Goal: Information Seeking & Learning: Learn about a topic

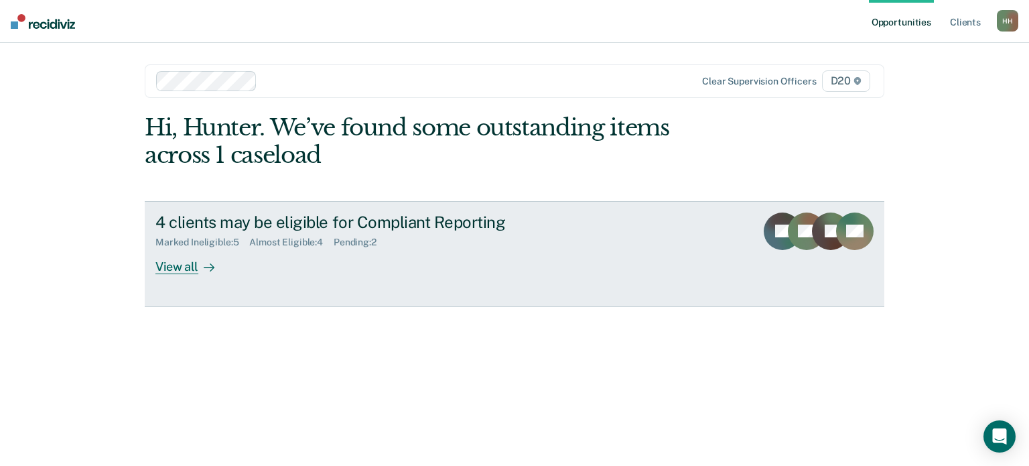
click at [208, 274] on link "4 clients may be eligible for Compliant Reporting Marked Ineligible : 5 Almost …" at bounding box center [515, 254] width 740 height 106
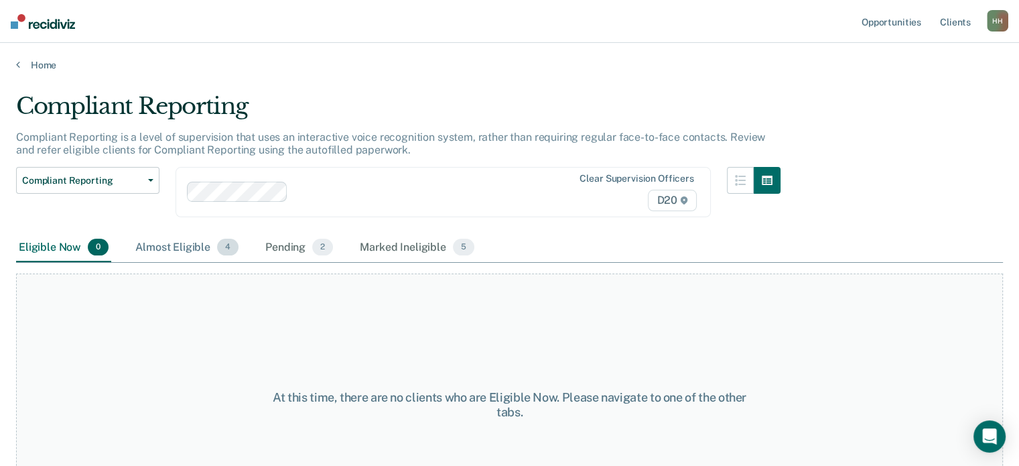
click at [167, 241] on div "Almost Eligible 4" at bounding box center [187, 247] width 109 height 29
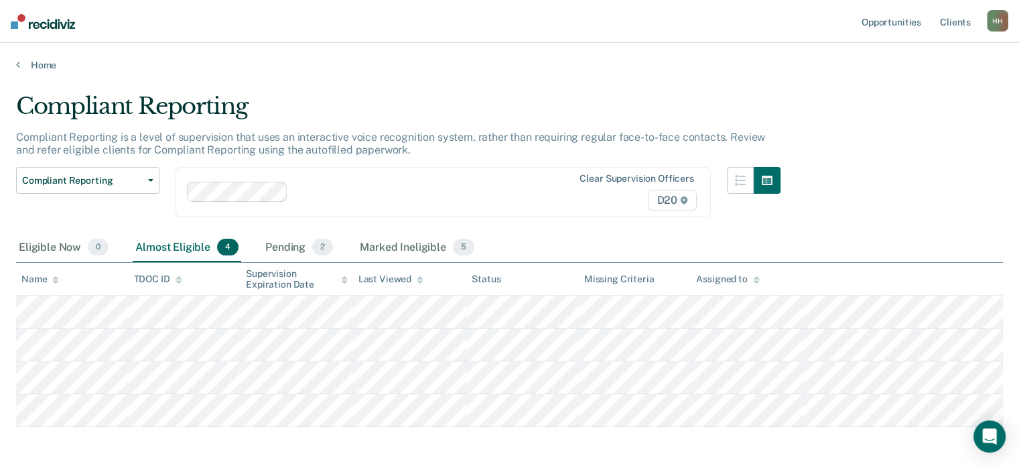
scroll to position [67, 0]
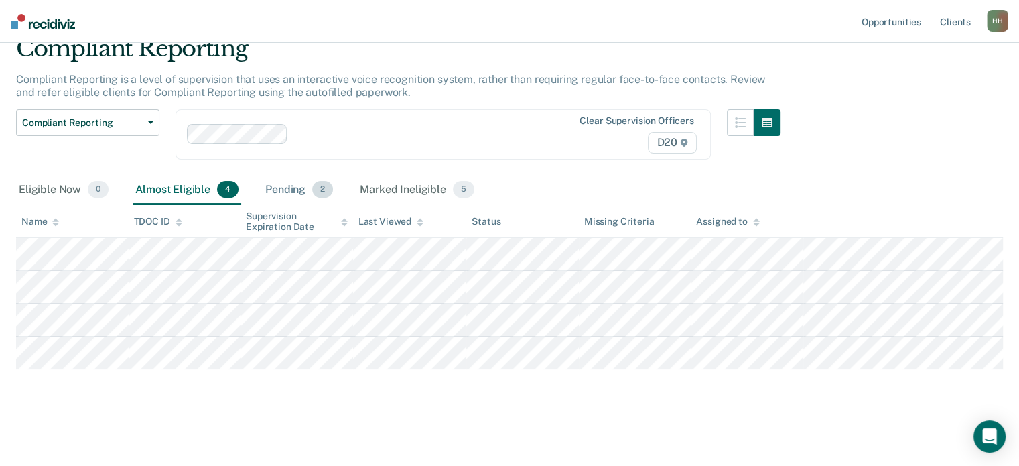
click at [282, 179] on div "Pending 2" at bounding box center [299, 190] width 73 height 29
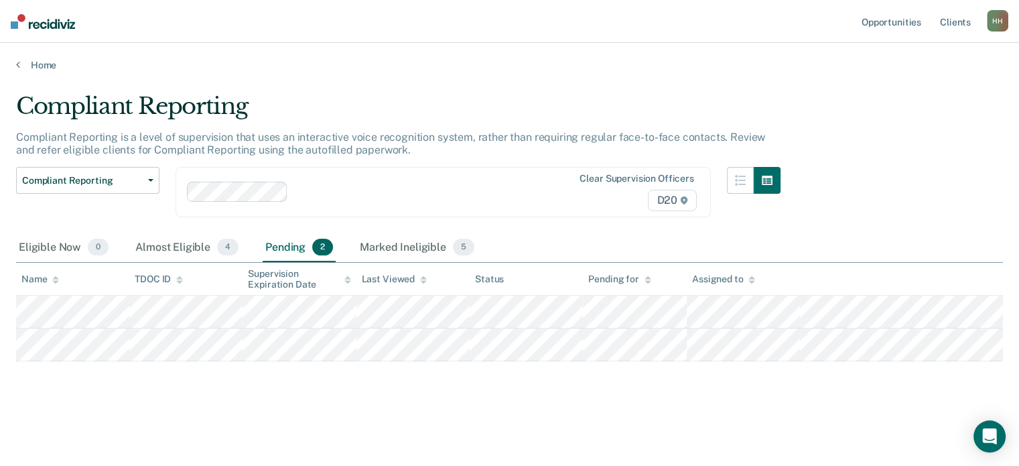
scroll to position [0, 0]
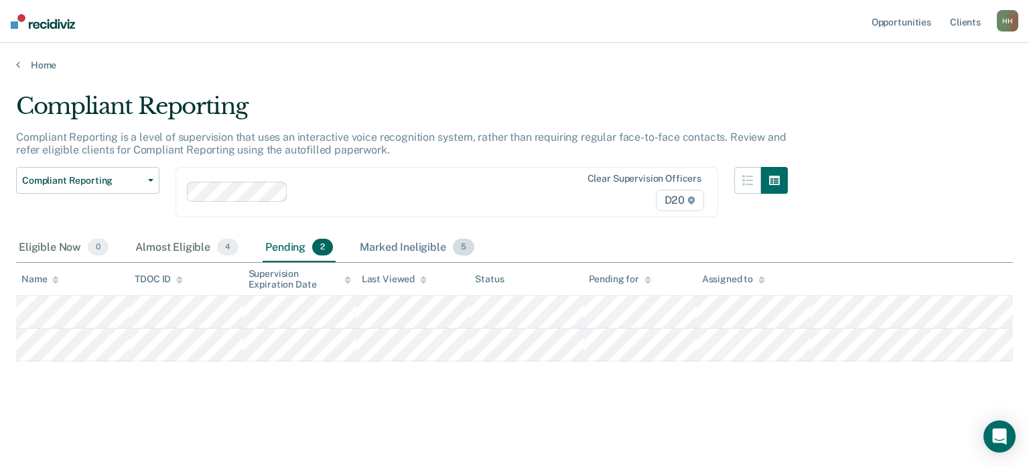
click at [393, 247] on div "Marked Ineligible 5" at bounding box center [417, 247] width 120 height 29
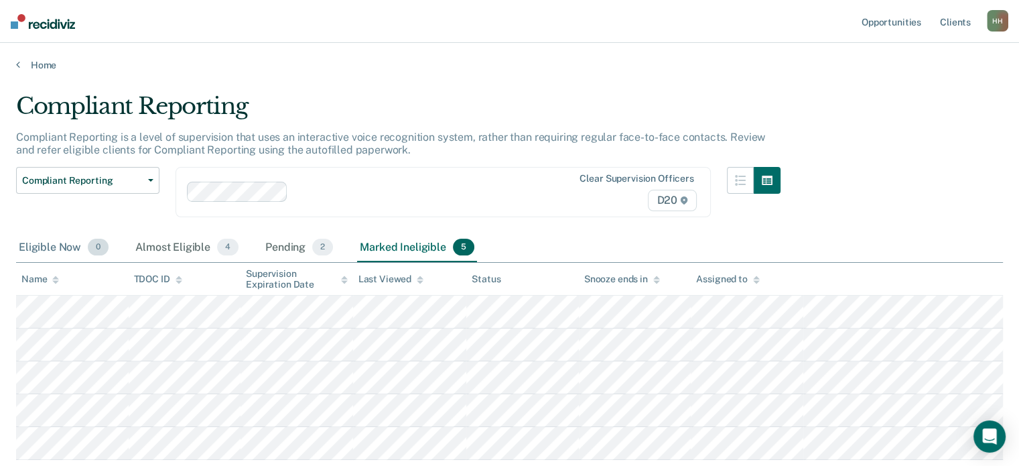
click at [72, 249] on div "Eligible Now 0" at bounding box center [63, 247] width 95 height 29
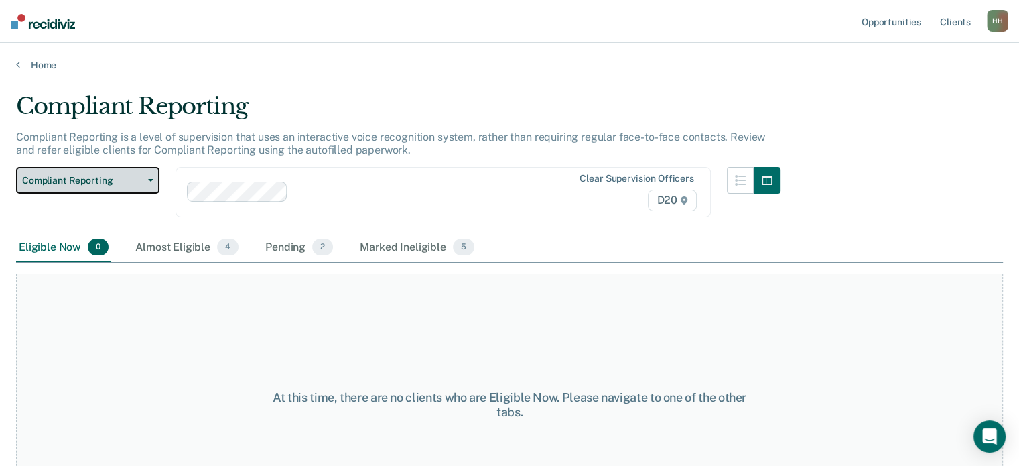
click at [123, 171] on button "Compliant Reporting" at bounding box center [87, 180] width 143 height 27
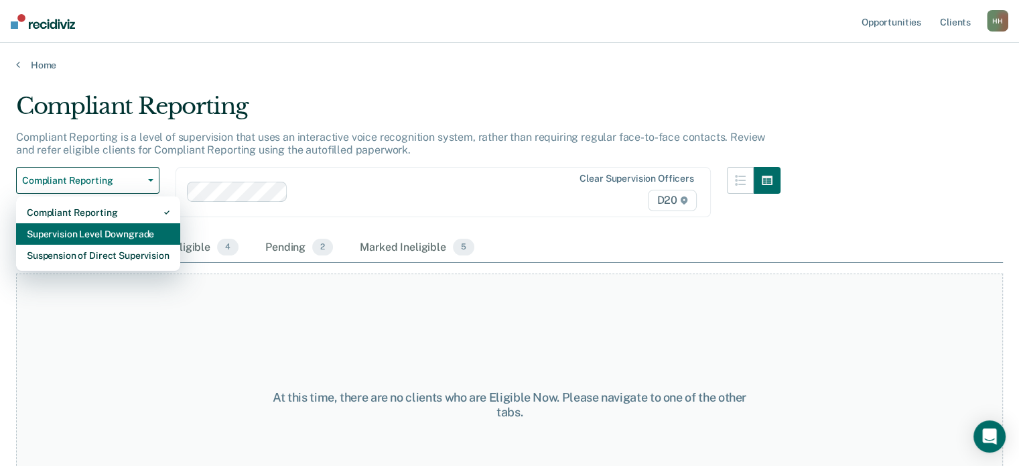
click at [145, 232] on div "Supervision Level Downgrade" at bounding box center [98, 233] width 143 height 21
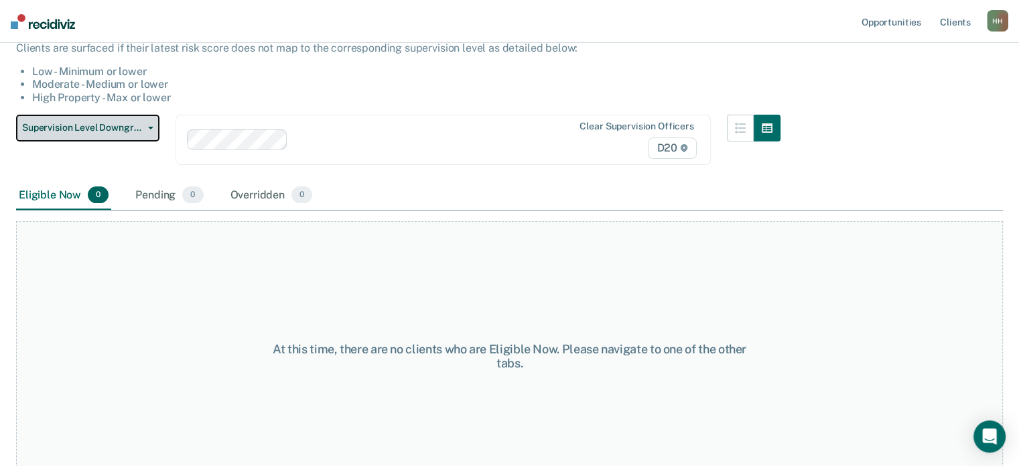
scroll to position [134, 0]
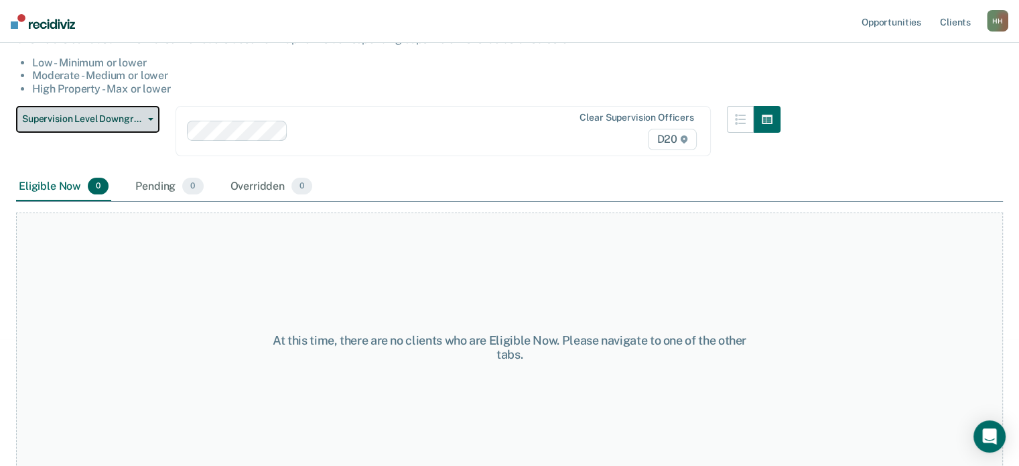
click at [146, 124] on button "Supervision Level Downgrade" at bounding box center [87, 119] width 143 height 27
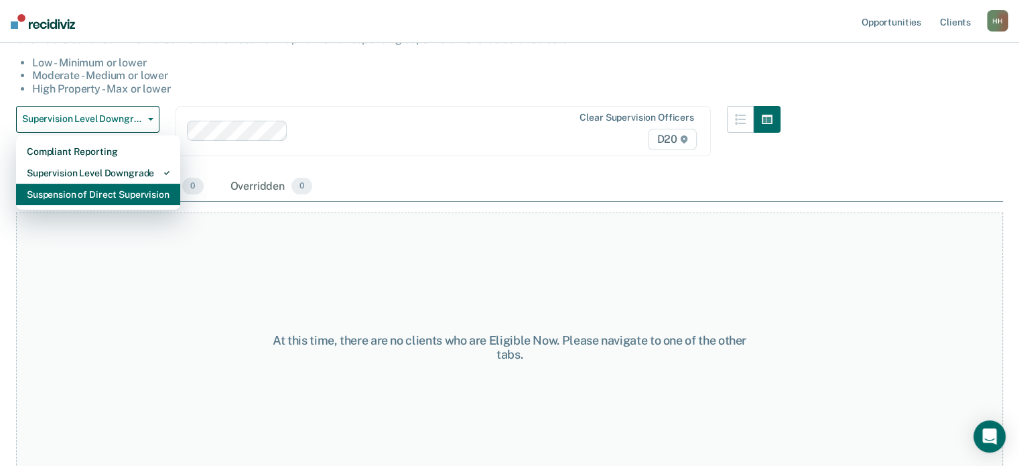
click at [133, 200] on div "Suspension of Direct Supervision" at bounding box center [98, 194] width 143 height 21
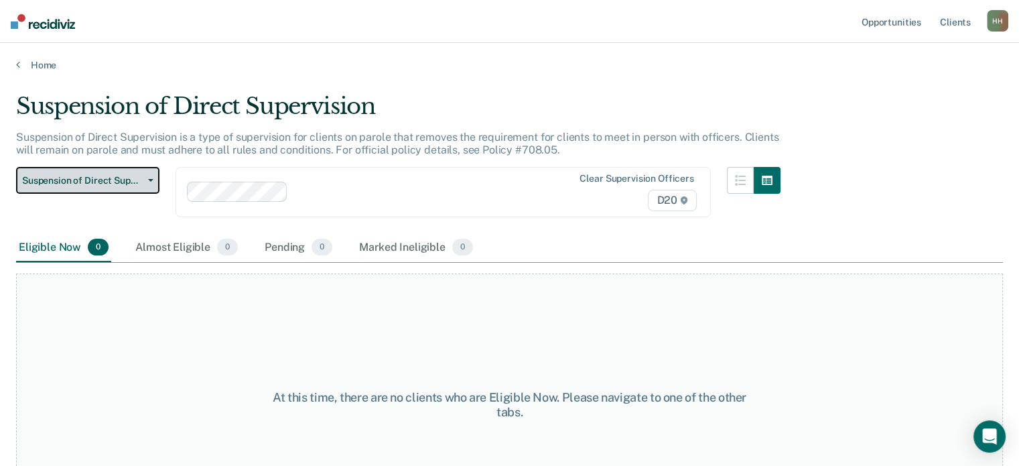
click at [137, 180] on span "Suspension of Direct Supervision" at bounding box center [82, 180] width 121 height 11
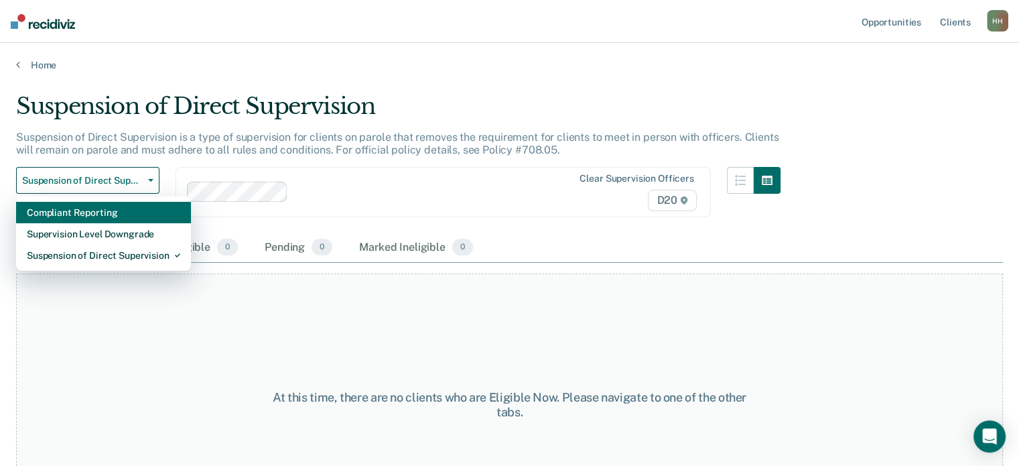
click at [139, 212] on div "Compliant Reporting" at bounding box center [103, 212] width 153 height 21
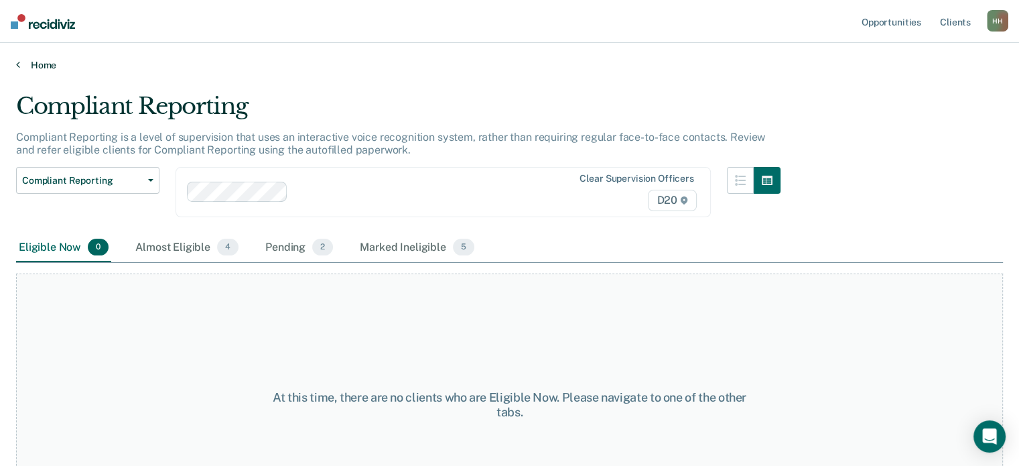
click at [23, 68] on link "Home" at bounding box center [509, 65] width 987 height 12
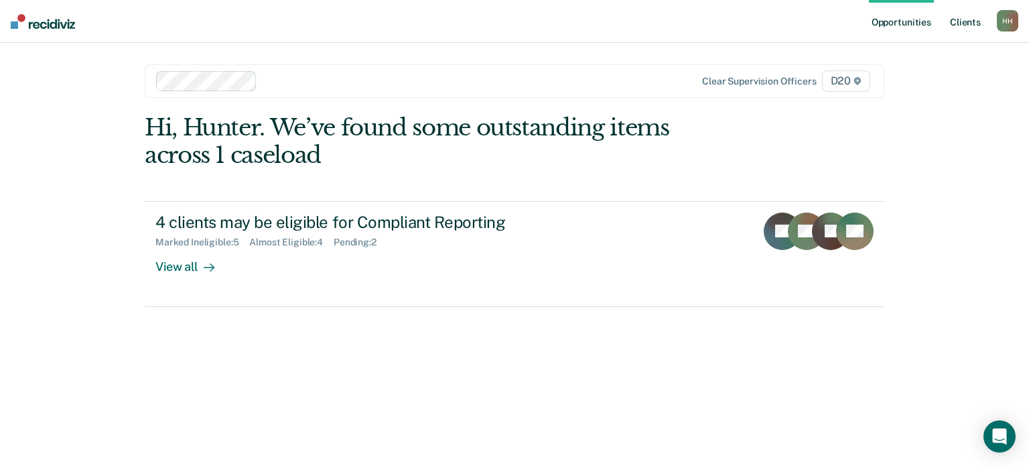
click at [960, 27] on link "Client s" at bounding box center [965, 21] width 36 height 43
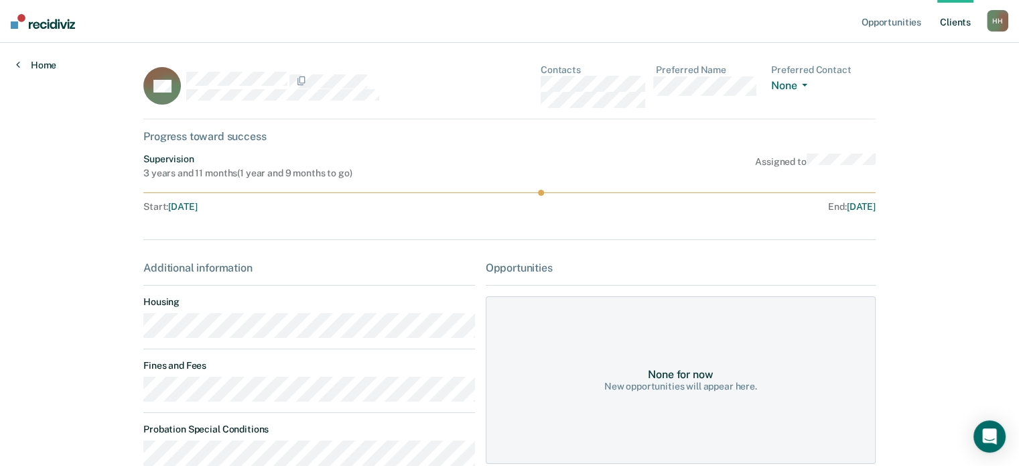
click at [21, 63] on link "Home" at bounding box center [36, 65] width 40 height 12
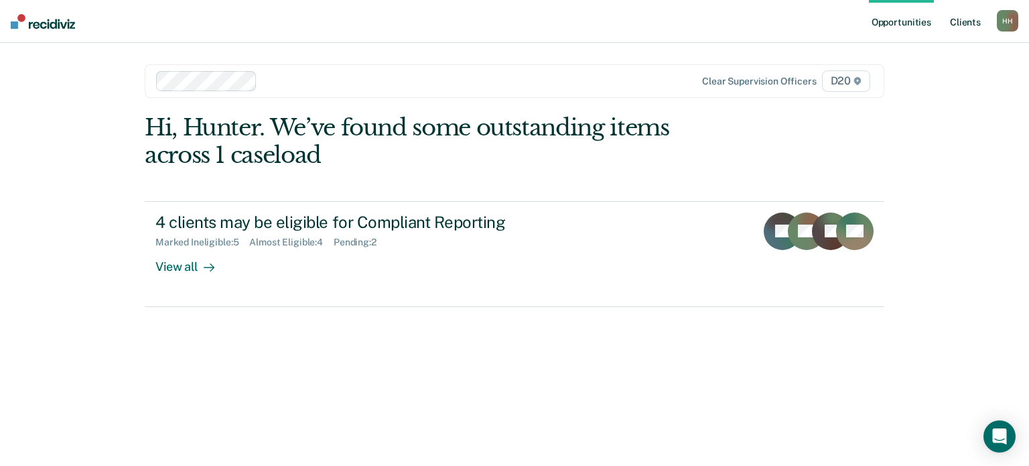
click at [957, 15] on link "Client s" at bounding box center [965, 21] width 36 height 43
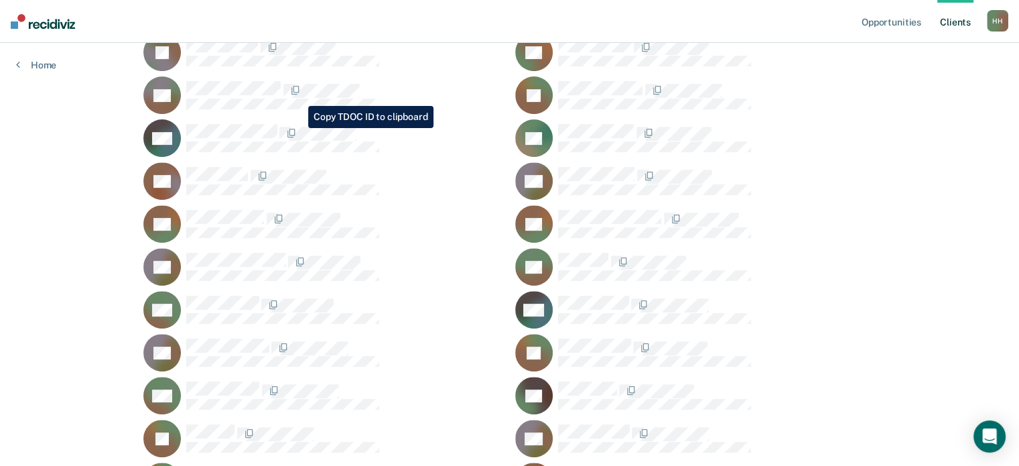
scroll to position [536, 0]
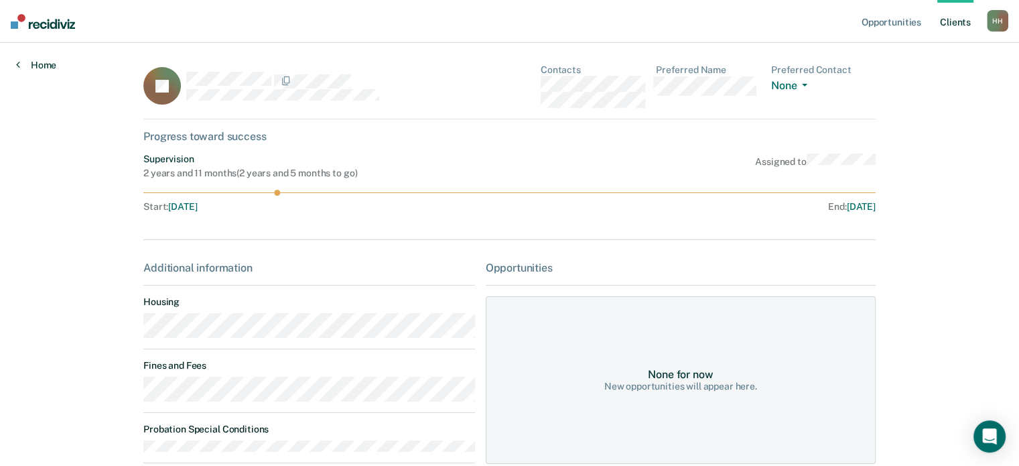
click at [18, 60] on icon at bounding box center [18, 64] width 4 height 11
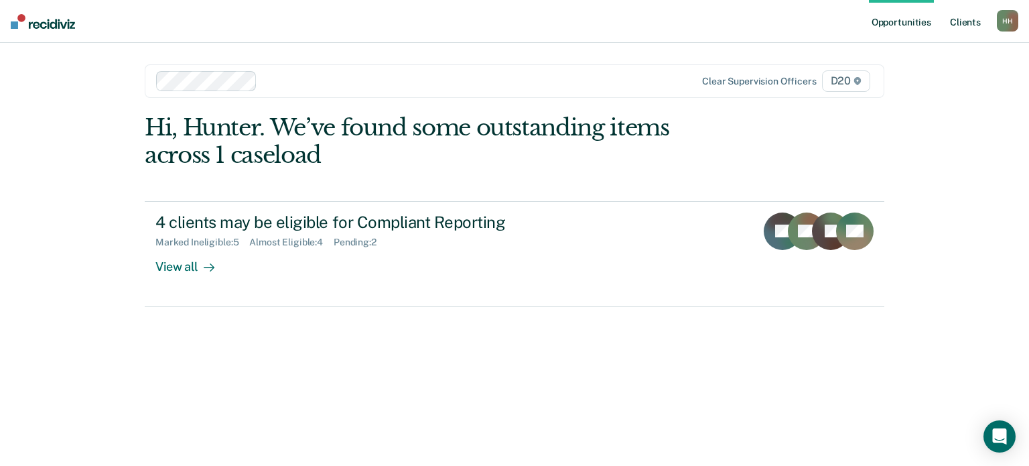
click at [967, 17] on link "Client s" at bounding box center [965, 21] width 36 height 43
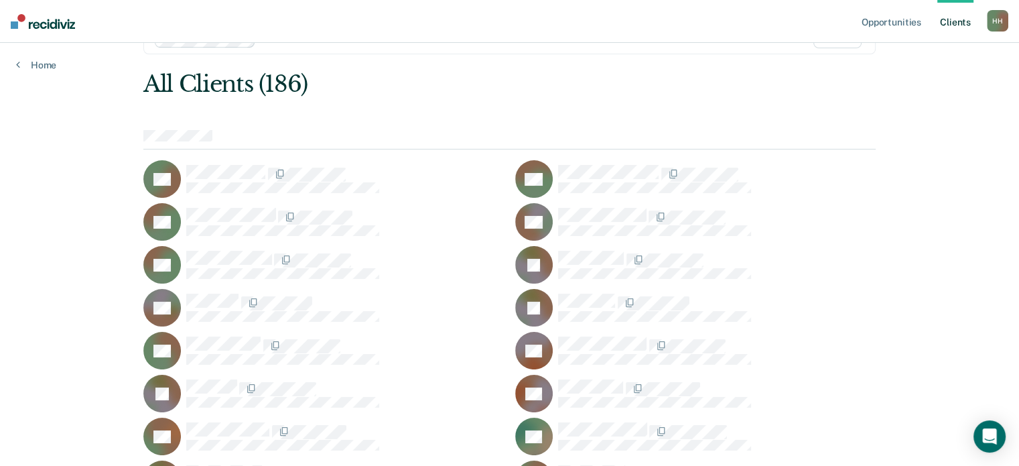
scroll to position [67, 0]
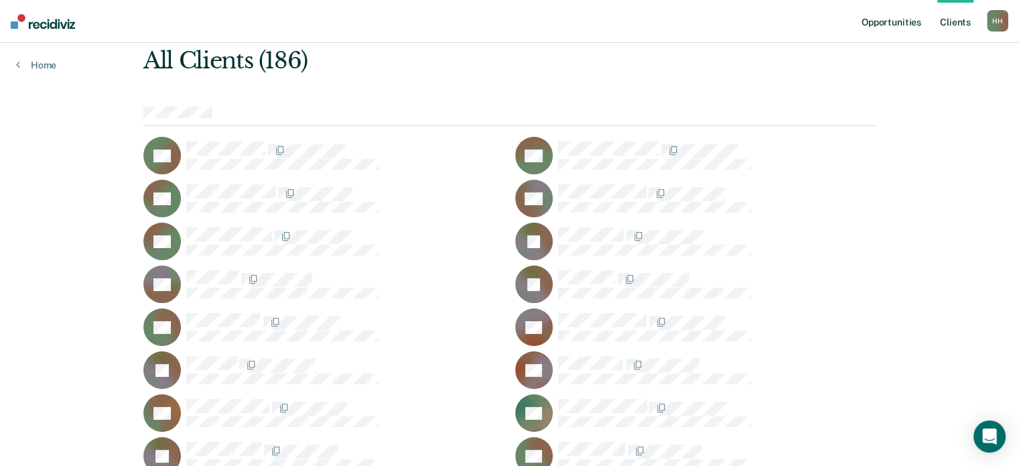
click at [874, 31] on link "Opportunities" at bounding box center [891, 21] width 65 height 43
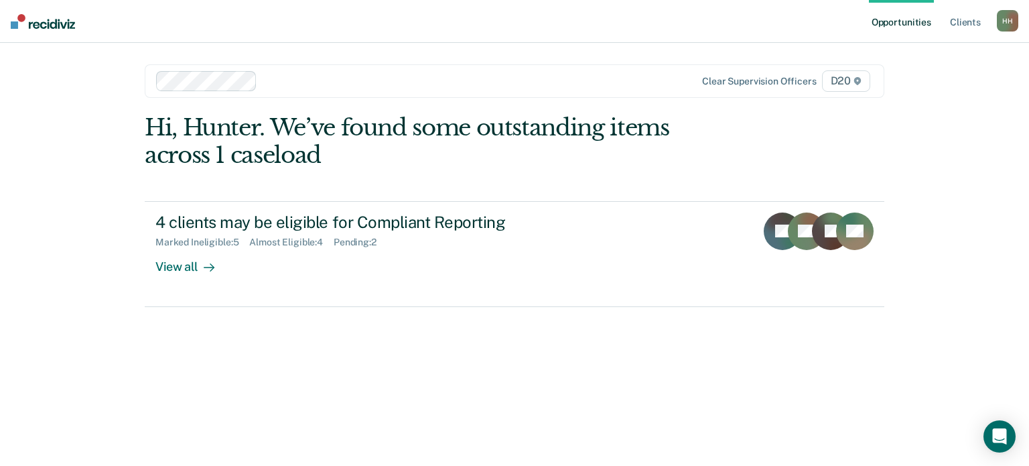
click at [872, 23] on link "Opportunities" at bounding box center [901, 21] width 65 height 43
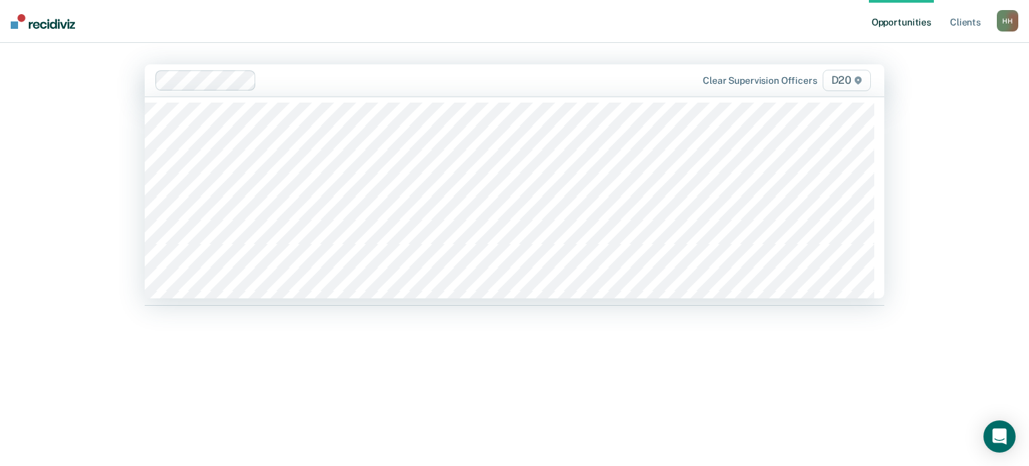
click at [271, 74] on div at bounding box center [459, 79] width 395 height 15
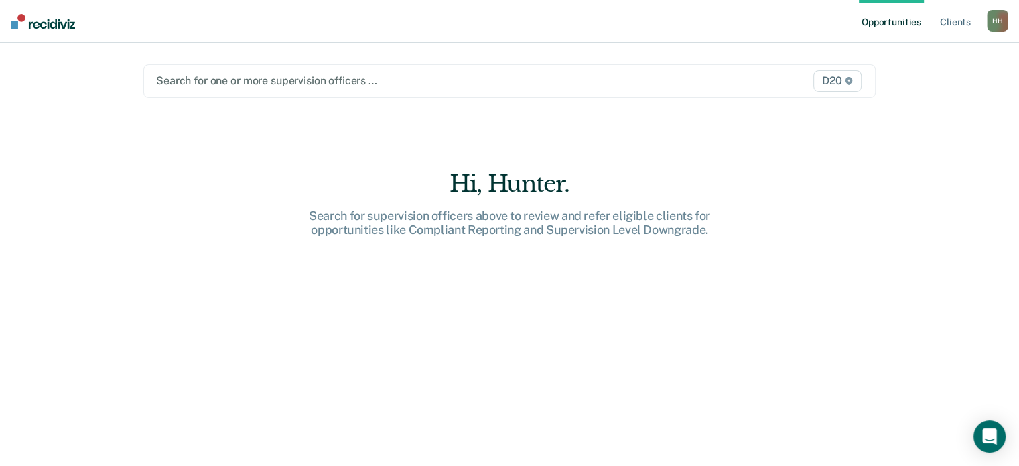
click at [244, 83] on div at bounding box center [403, 80] width 494 height 15
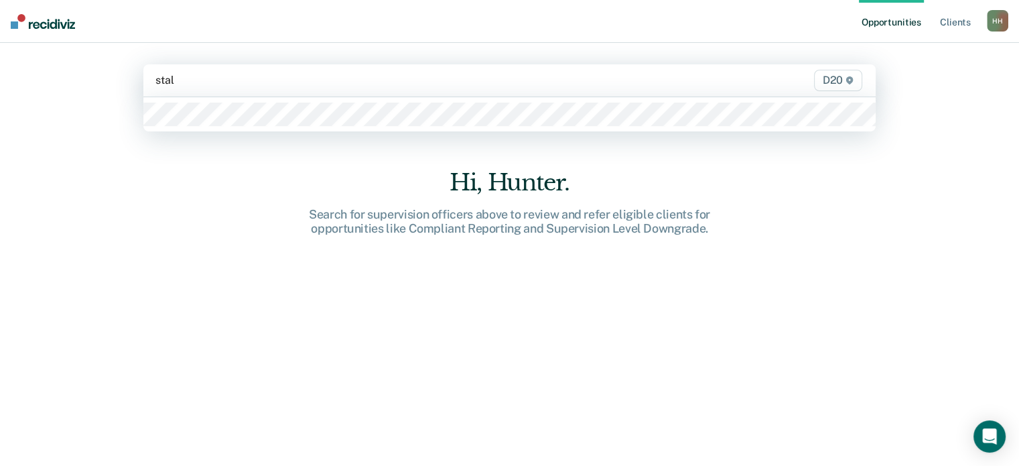
type input "stall"
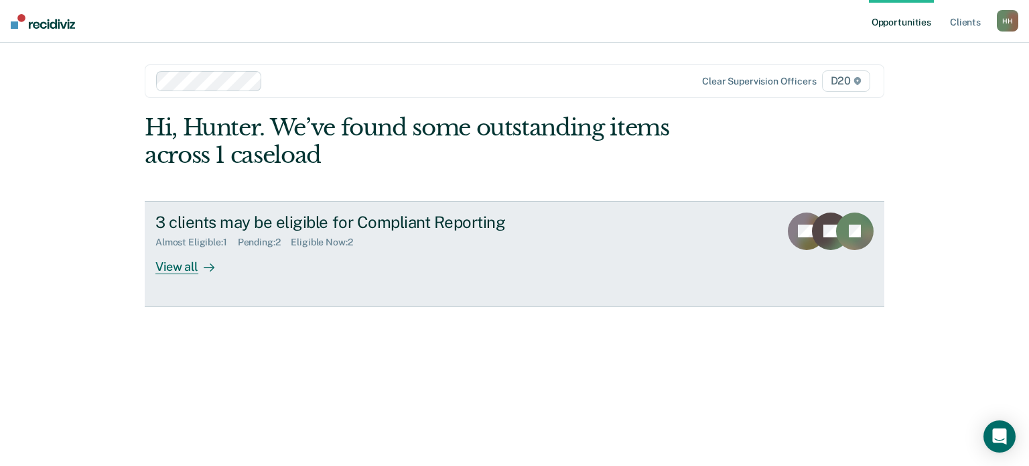
click at [244, 236] on div "Pending : 2" at bounding box center [265, 241] width 54 height 11
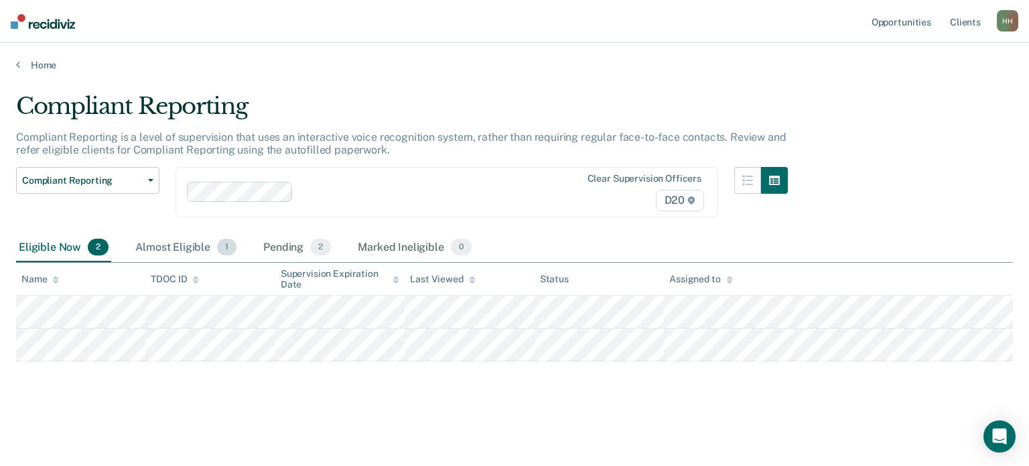
click at [182, 248] on div "Almost Eligible 1" at bounding box center [186, 247] width 107 height 29
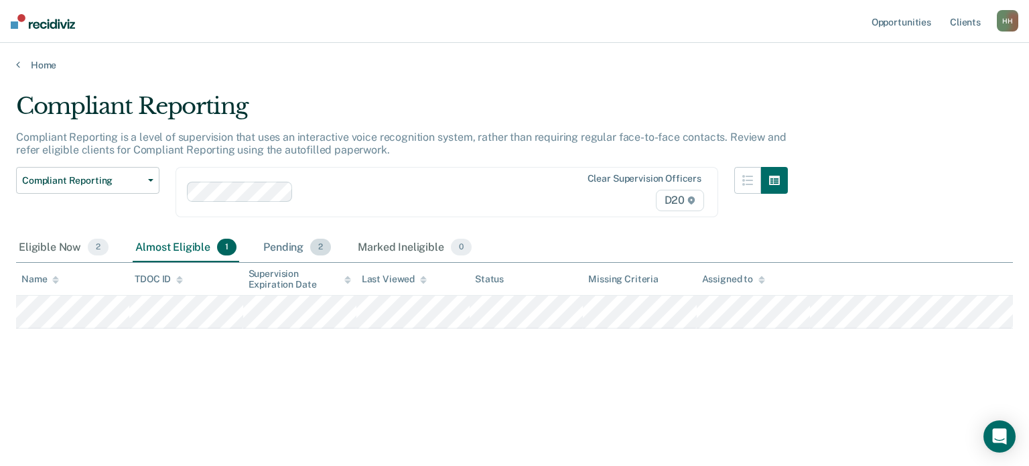
click at [287, 251] on div "Pending 2" at bounding box center [297, 247] width 73 height 29
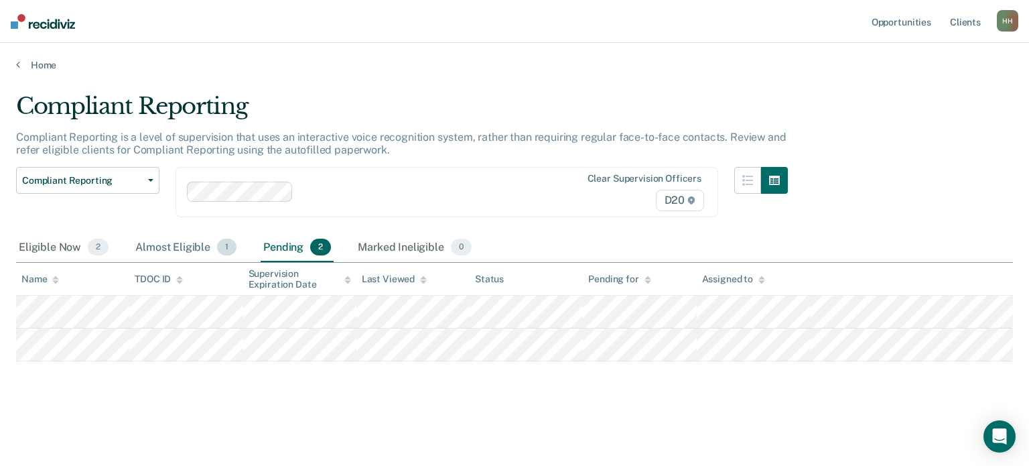
click at [210, 247] on div "Almost Eligible 1" at bounding box center [186, 247] width 107 height 29
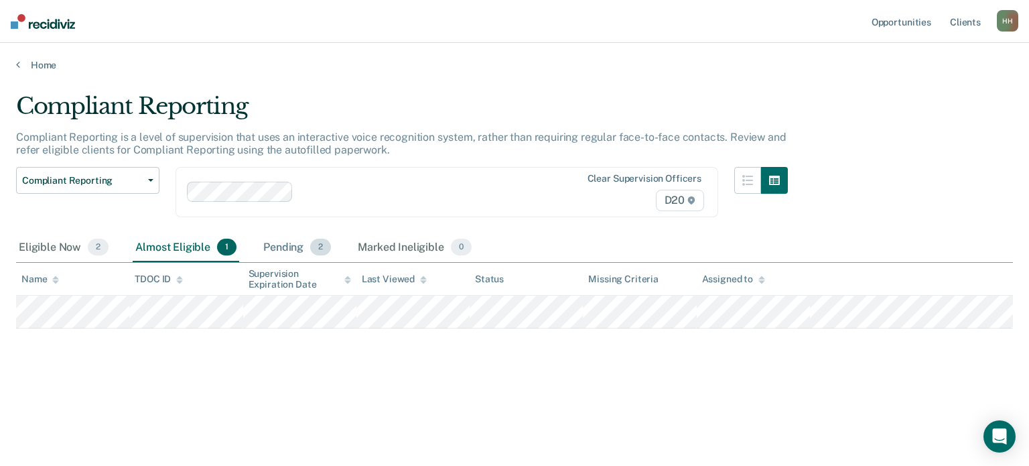
click at [267, 248] on div "Pending 2" at bounding box center [297, 247] width 73 height 29
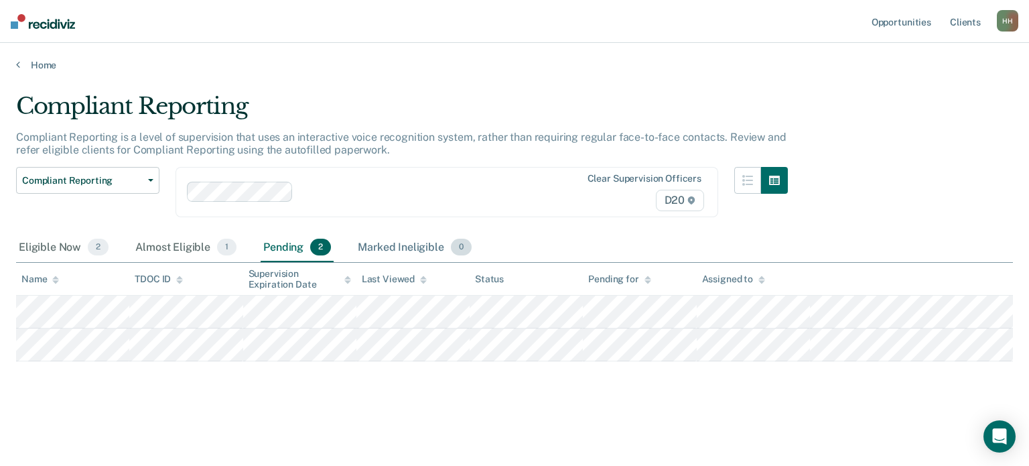
click at [414, 245] on div "Marked Ineligible 0" at bounding box center [414, 247] width 119 height 29
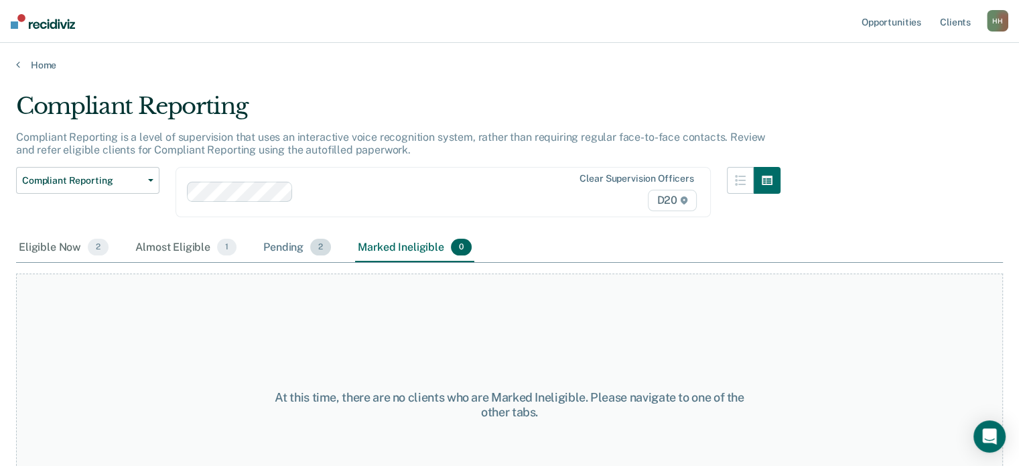
click at [283, 249] on div "Pending 2" at bounding box center [297, 247] width 73 height 29
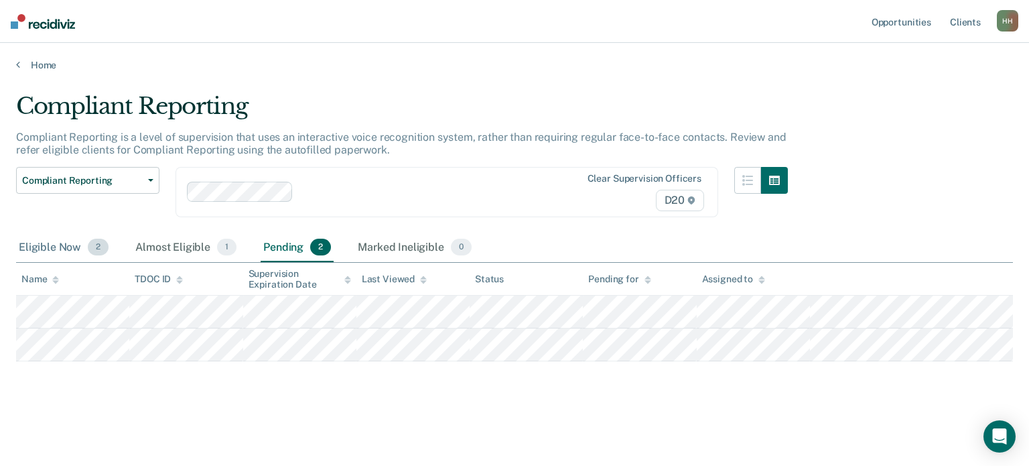
click at [82, 248] on div "Eligible Now 2" at bounding box center [63, 247] width 95 height 29
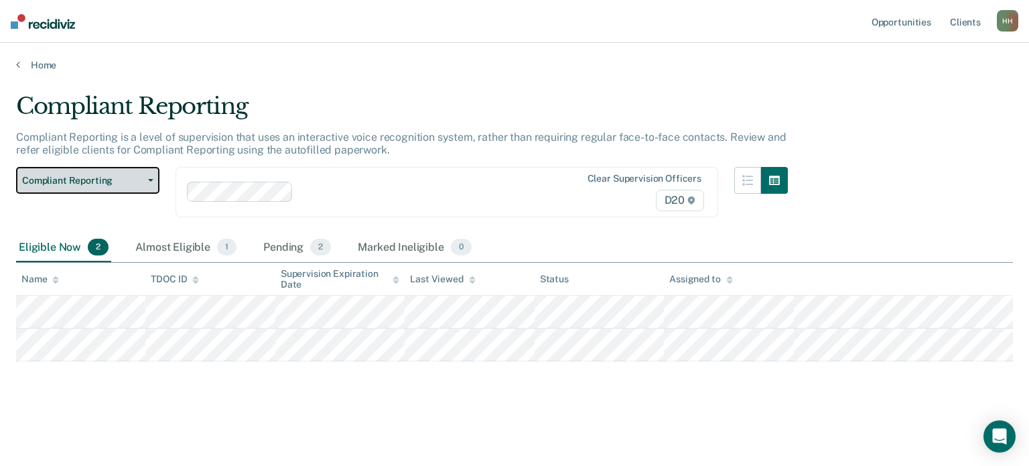
click at [74, 175] on span "Compliant Reporting" at bounding box center [82, 180] width 121 height 11
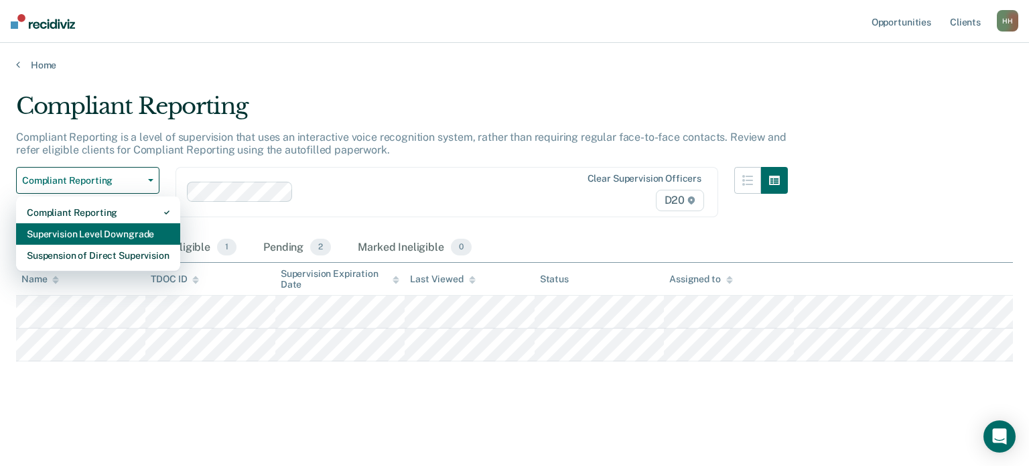
click at [96, 239] on div "Supervision Level Downgrade" at bounding box center [98, 233] width 143 height 21
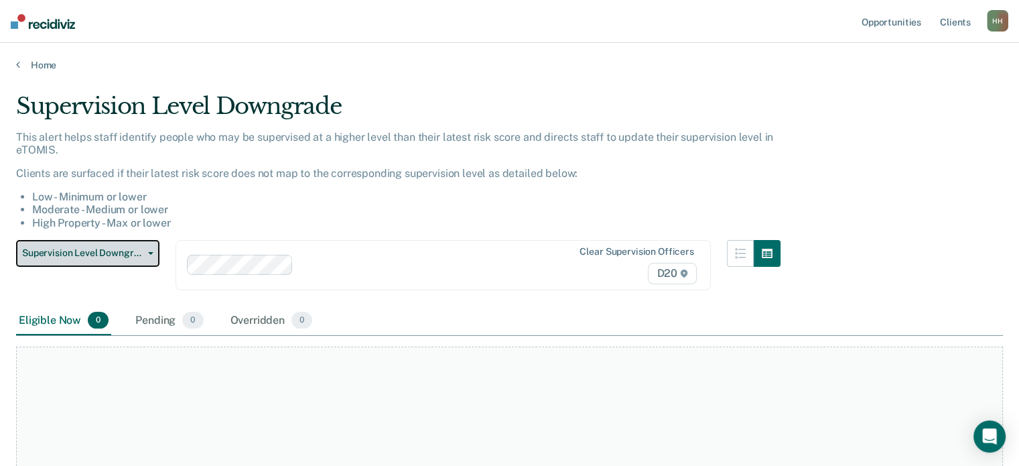
click at [126, 257] on span "Supervision Level Downgrade" at bounding box center [82, 252] width 121 height 11
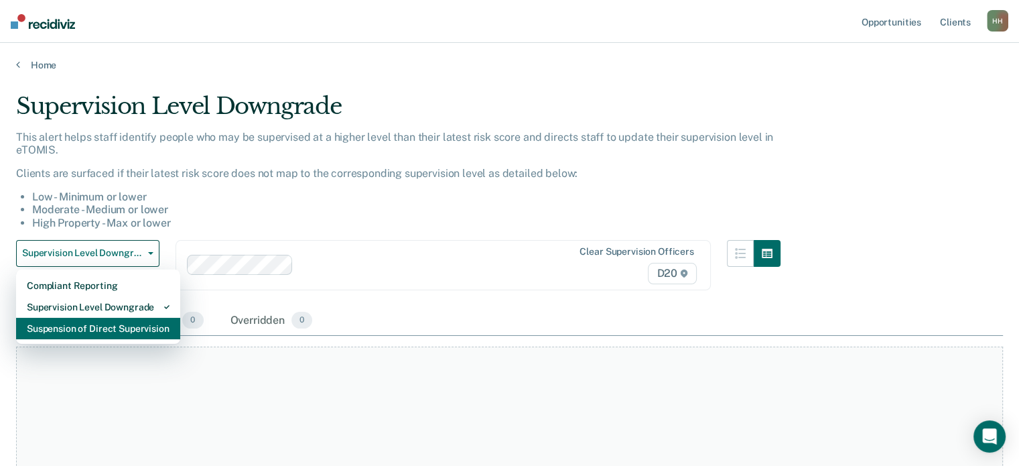
click at [118, 333] on div "Suspension of Direct Supervision" at bounding box center [98, 328] width 143 height 21
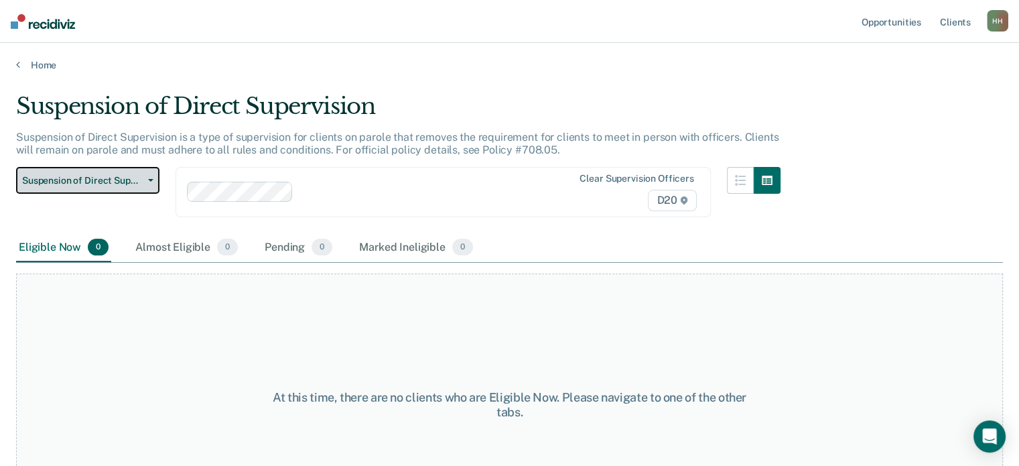
click at [115, 180] on span "Suspension of Direct Supervision" at bounding box center [82, 180] width 121 height 11
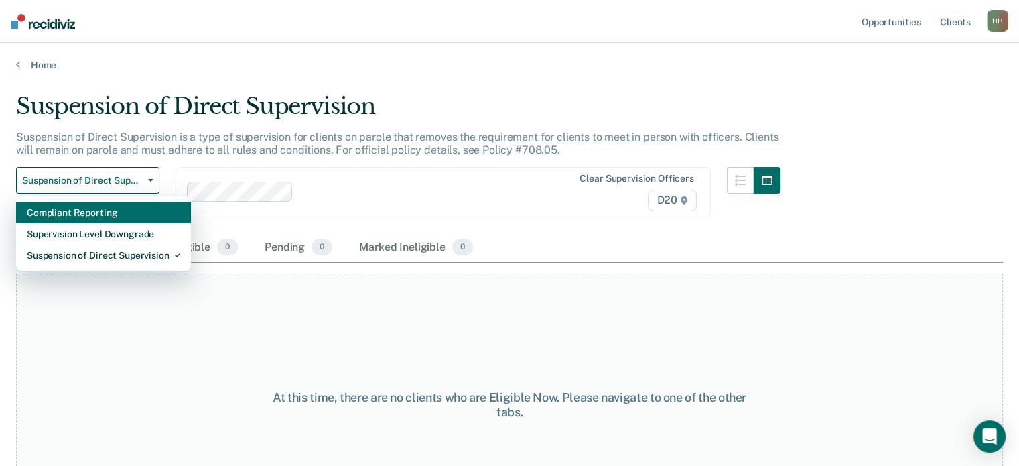
click at [127, 212] on div "Compliant Reporting" at bounding box center [103, 212] width 153 height 21
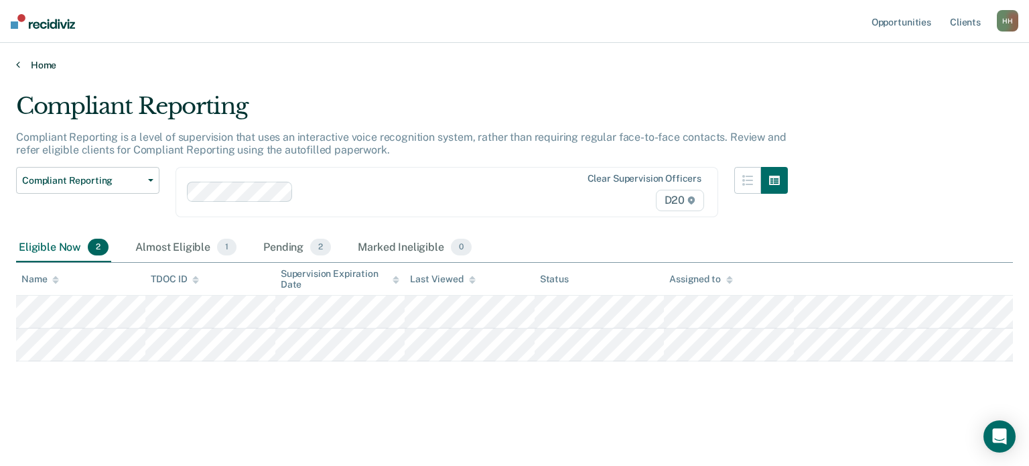
click at [21, 59] on link "Home" at bounding box center [514, 65] width 997 height 12
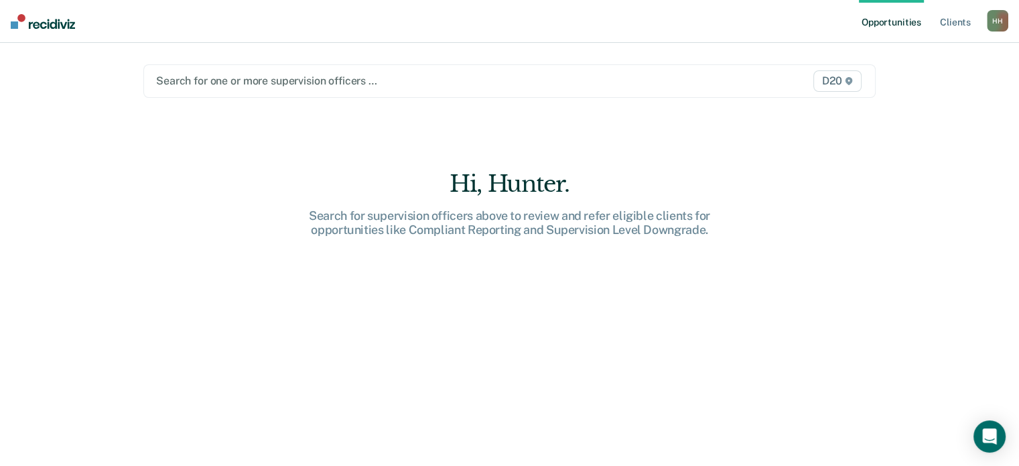
click at [247, 88] on div at bounding box center [403, 80] width 494 height 15
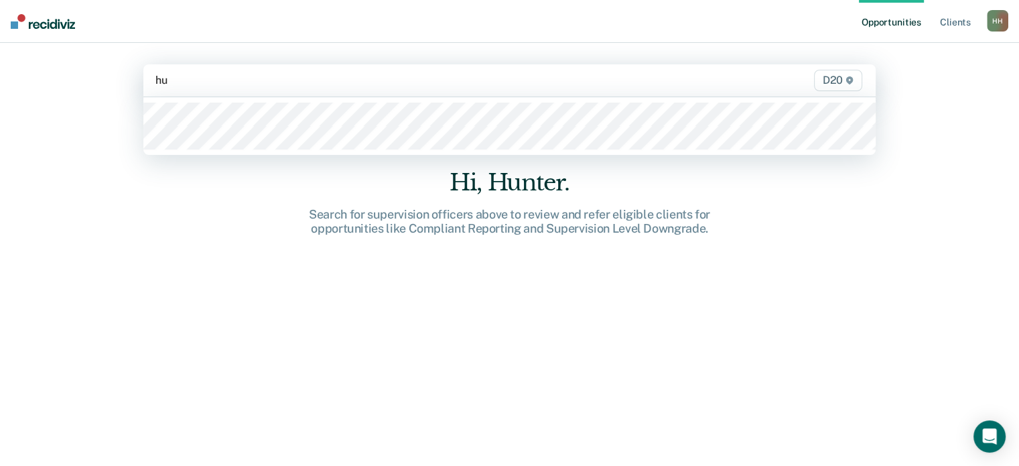
type input "hun"
type input "tur"
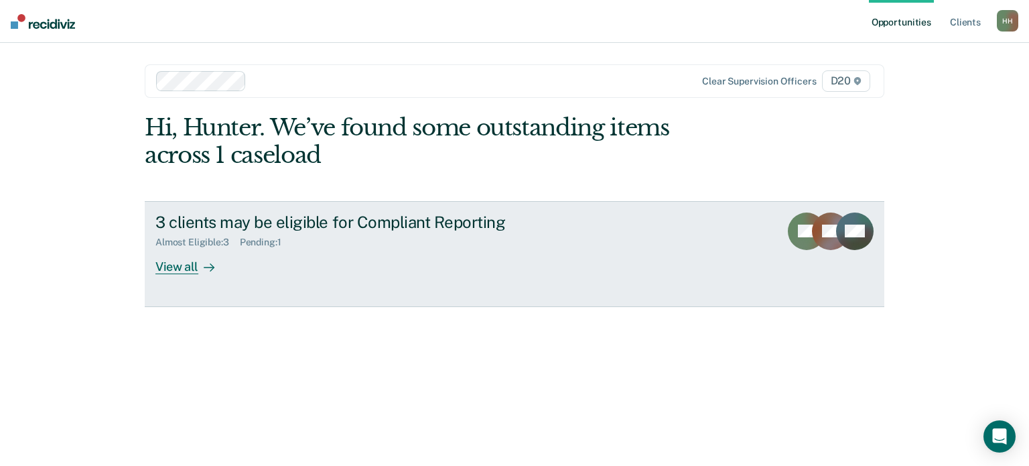
click at [199, 259] on div at bounding box center [206, 266] width 16 height 15
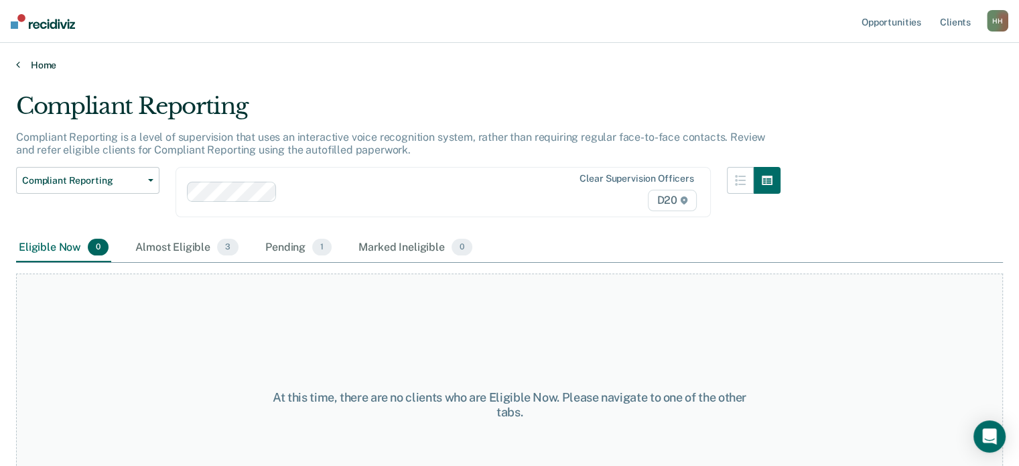
click at [21, 70] on link "Home" at bounding box center [509, 65] width 987 height 12
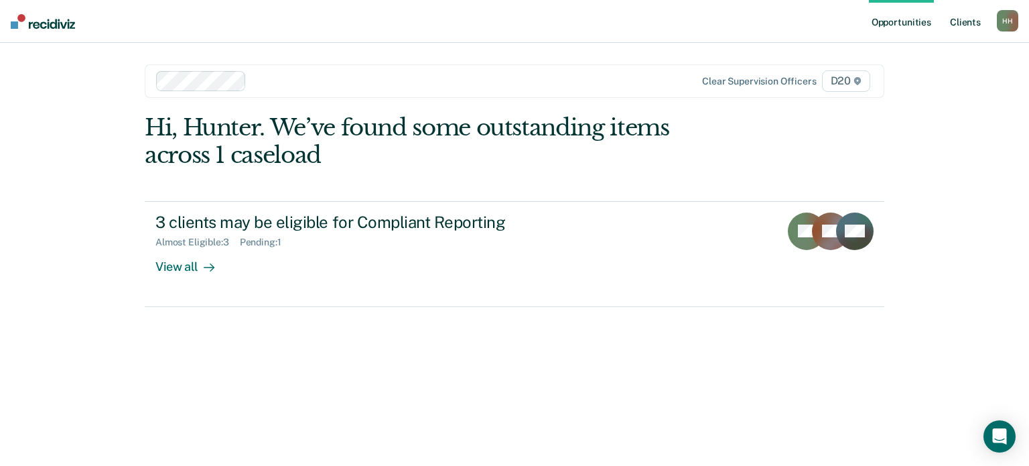
click at [969, 25] on link "Client s" at bounding box center [965, 21] width 36 height 43
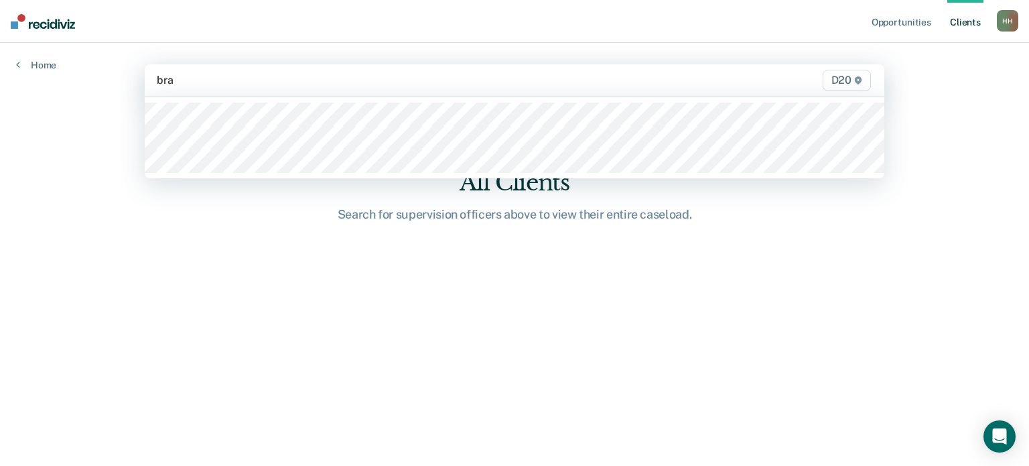
type input "[PERSON_NAME]"
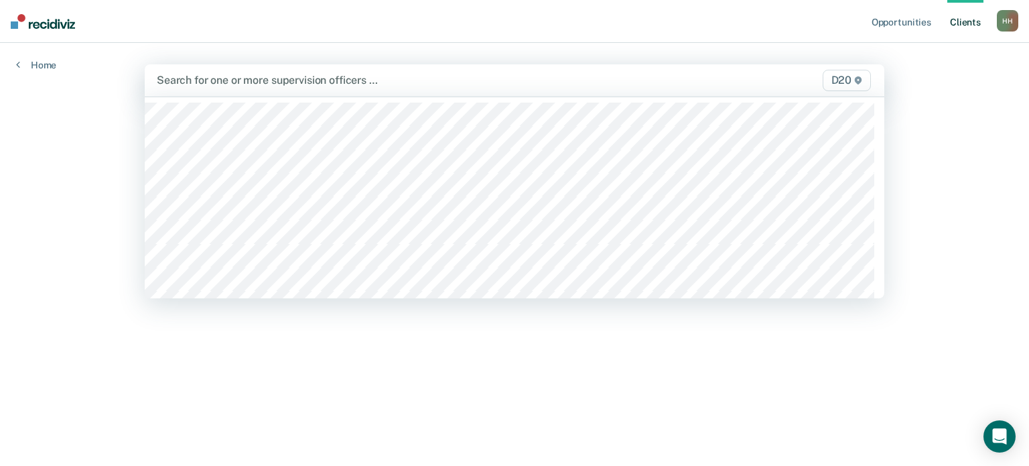
click at [238, 82] on div at bounding box center [407, 79] width 500 height 15
type input "mas"
click at [230, 84] on div at bounding box center [407, 79] width 500 height 15
type input "po"
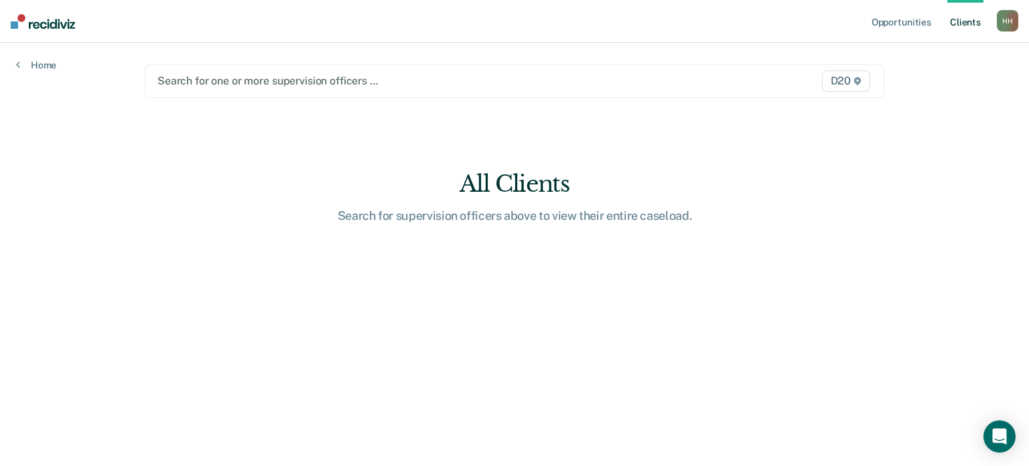
click at [222, 82] on div at bounding box center [406, 80] width 499 height 15
click at [226, 82] on div at bounding box center [406, 80] width 499 height 15
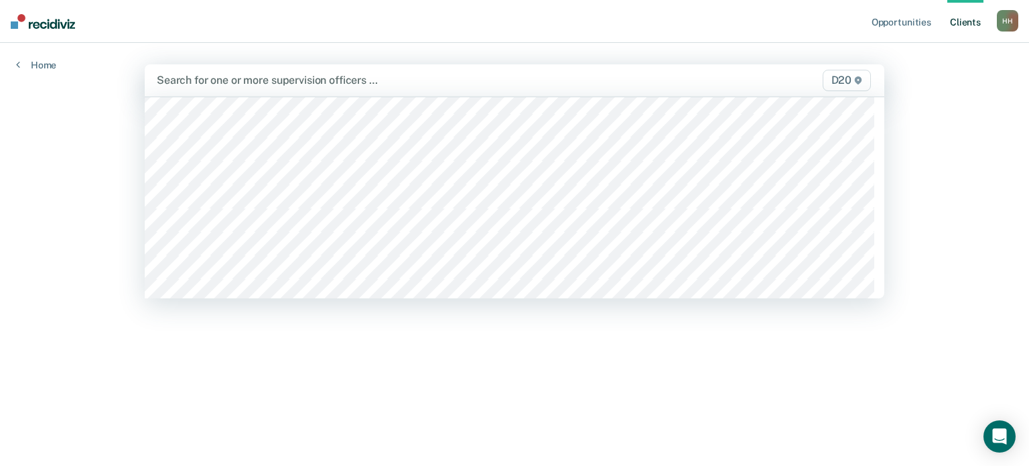
scroll to position [67, 0]
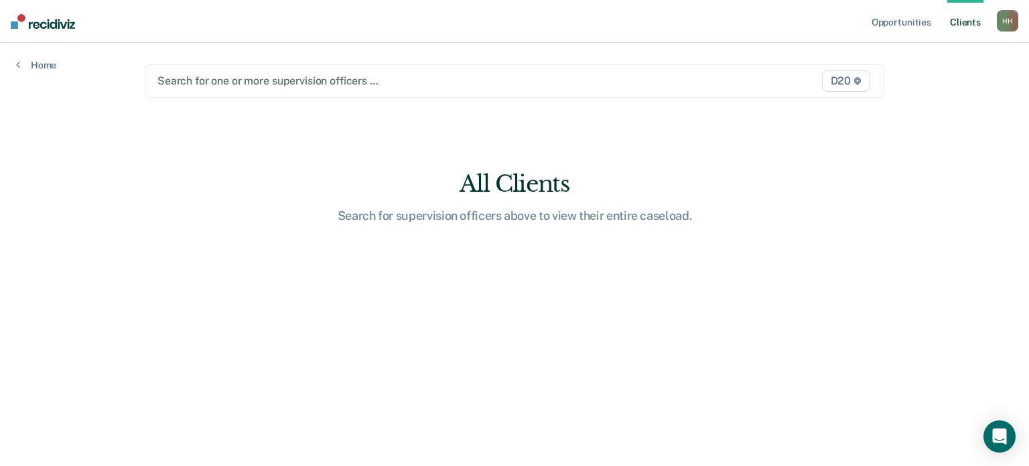
click at [222, 82] on div at bounding box center [406, 80] width 499 height 15
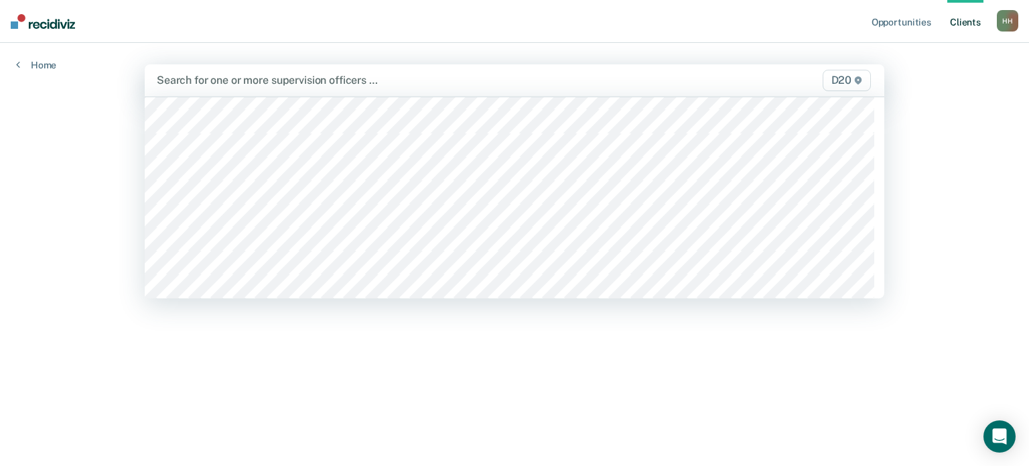
scroll to position [134, 0]
click at [217, 82] on div at bounding box center [407, 79] width 500 height 15
click at [218, 81] on div at bounding box center [407, 79] width 500 height 15
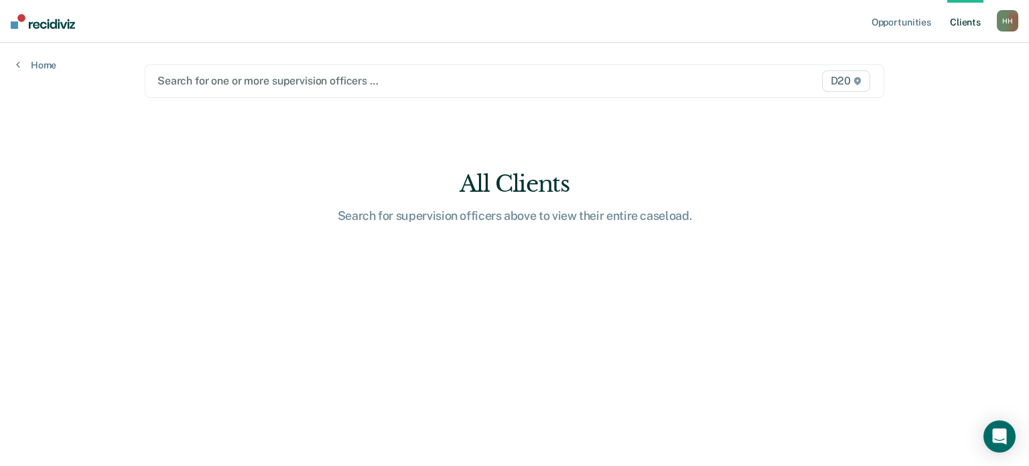
click at [222, 82] on div at bounding box center [406, 80] width 499 height 15
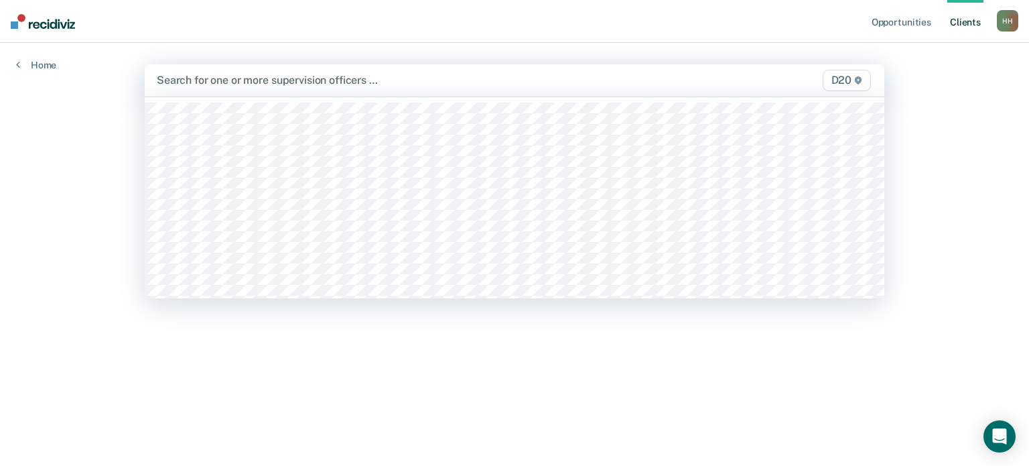
click at [203, 82] on div at bounding box center [407, 79] width 500 height 15
click at [199, 75] on div at bounding box center [407, 79] width 500 height 15
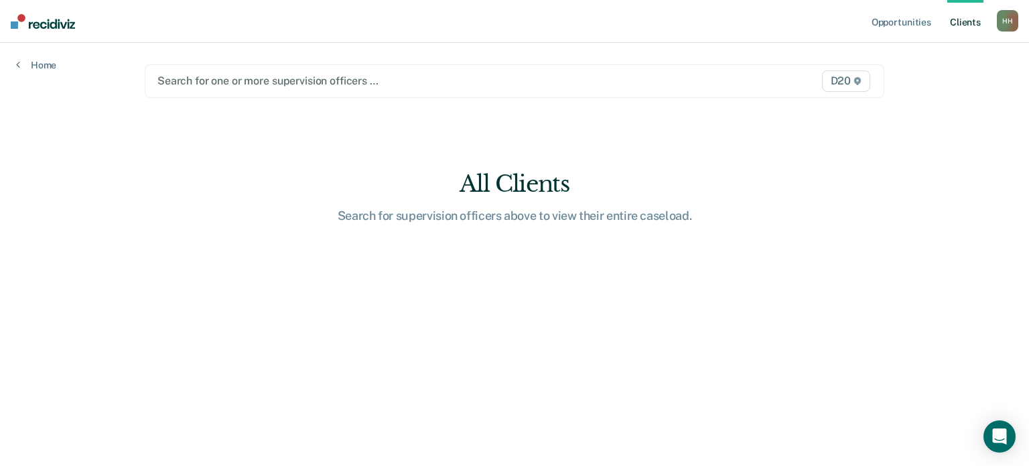
click at [198, 76] on div at bounding box center [406, 80] width 499 height 15
click at [193, 82] on div at bounding box center [406, 80] width 499 height 15
click at [194, 75] on div at bounding box center [406, 80] width 499 height 15
click at [201, 74] on div at bounding box center [406, 80] width 499 height 15
click at [205, 83] on div at bounding box center [406, 80] width 499 height 15
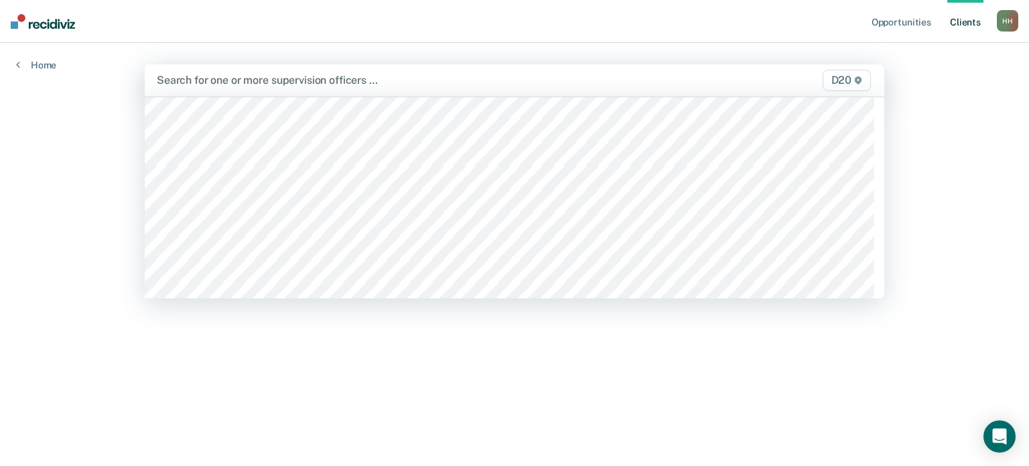
scroll to position [335, 0]
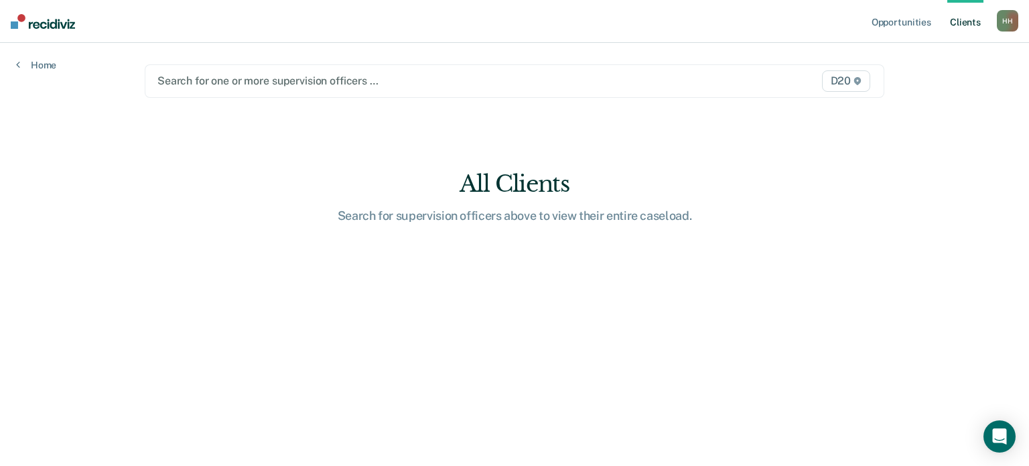
click at [202, 82] on div at bounding box center [406, 80] width 499 height 15
click at [192, 74] on div at bounding box center [406, 80] width 499 height 15
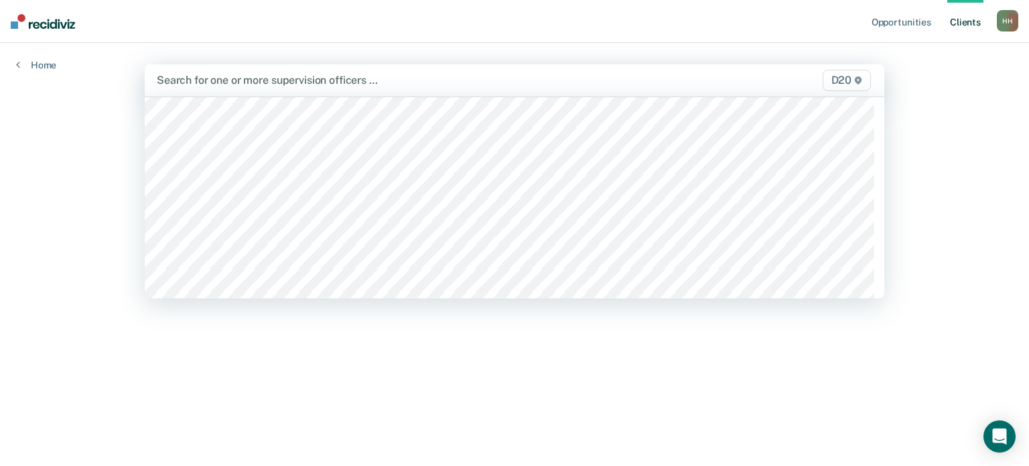
scroll to position [402, 0]
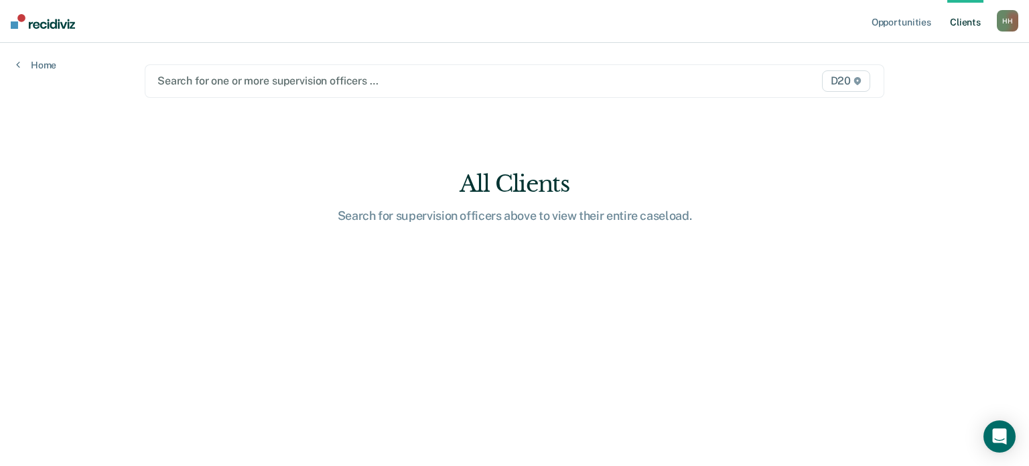
click at [225, 84] on div at bounding box center [406, 80] width 499 height 15
click at [226, 82] on div at bounding box center [406, 80] width 499 height 15
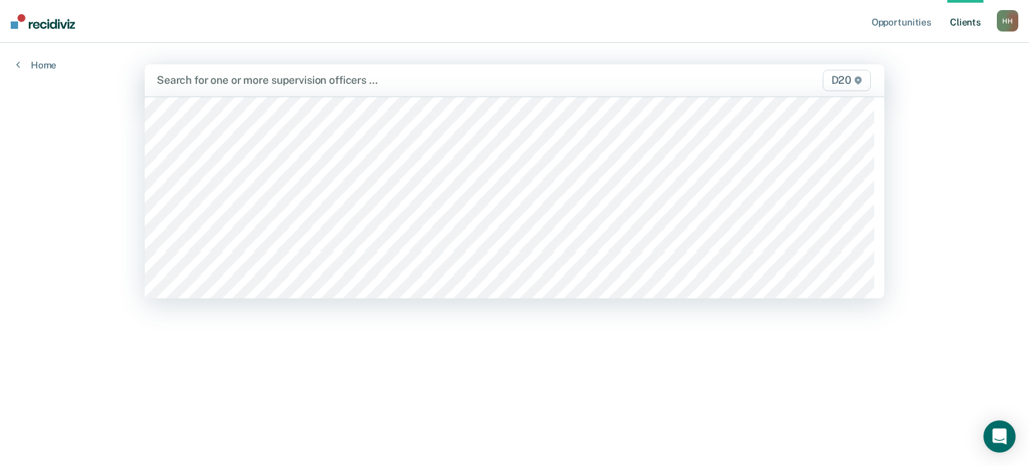
scroll to position [469, 0]
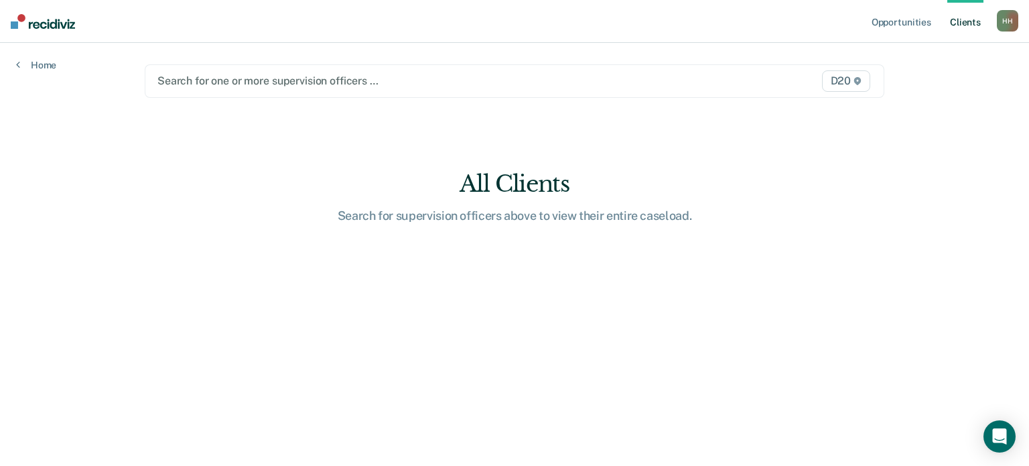
click at [209, 81] on div at bounding box center [406, 80] width 499 height 15
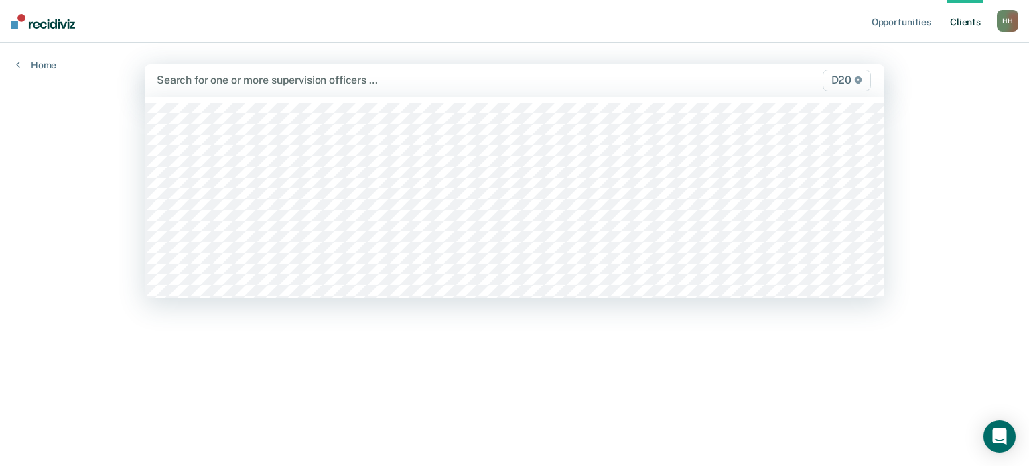
click at [214, 80] on div at bounding box center [407, 79] width 500 height 15
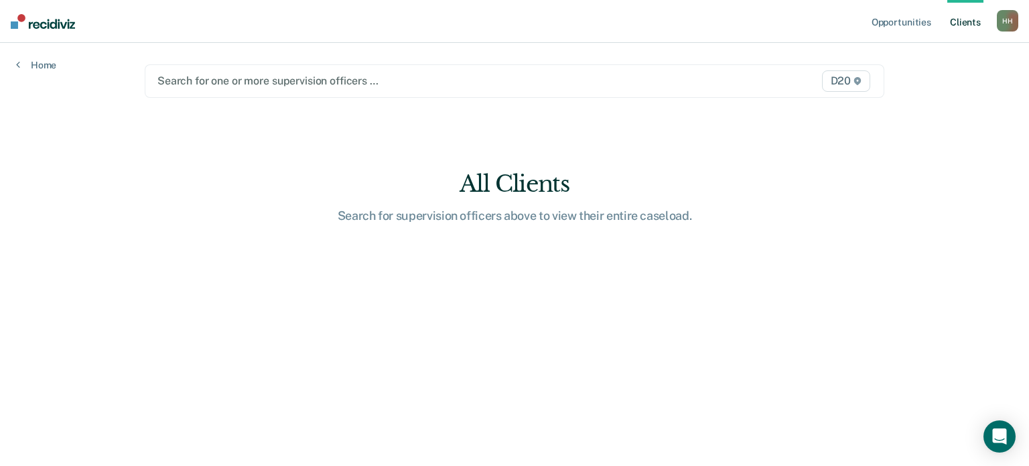
click at [206, 79] on div at bounding box center [406, 80] width 499 height 15
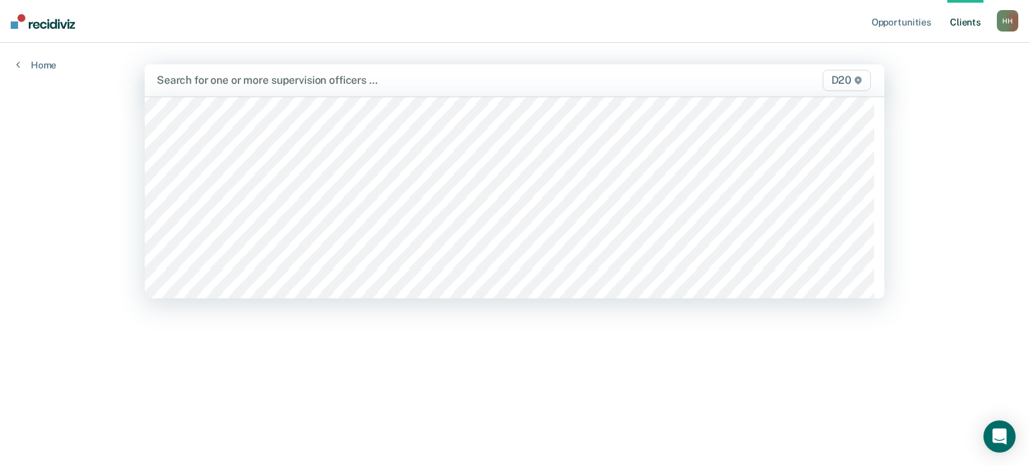
scroll to position [536, 0]
click at [211, 82] on div at bounding box center [407, 79] width 500 height 15
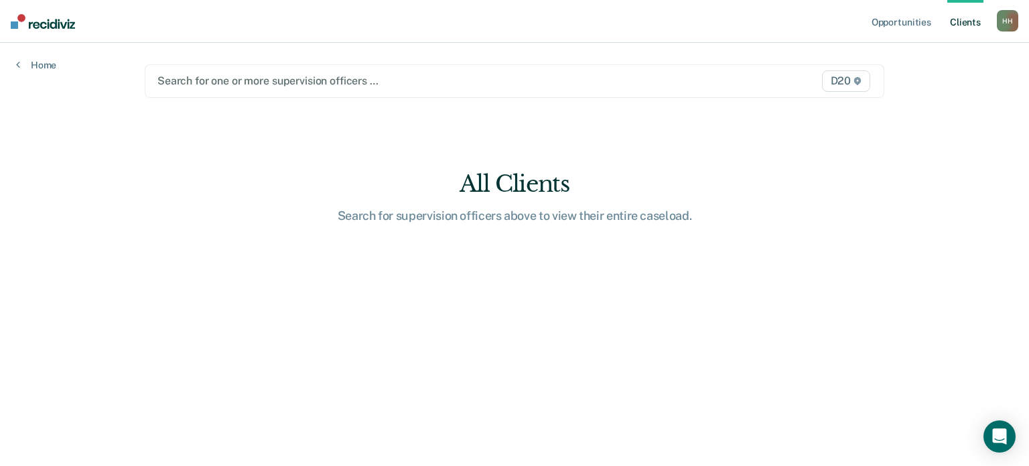
click at [222, 82] on div at bounding box center [406, 80] width 499 height 15
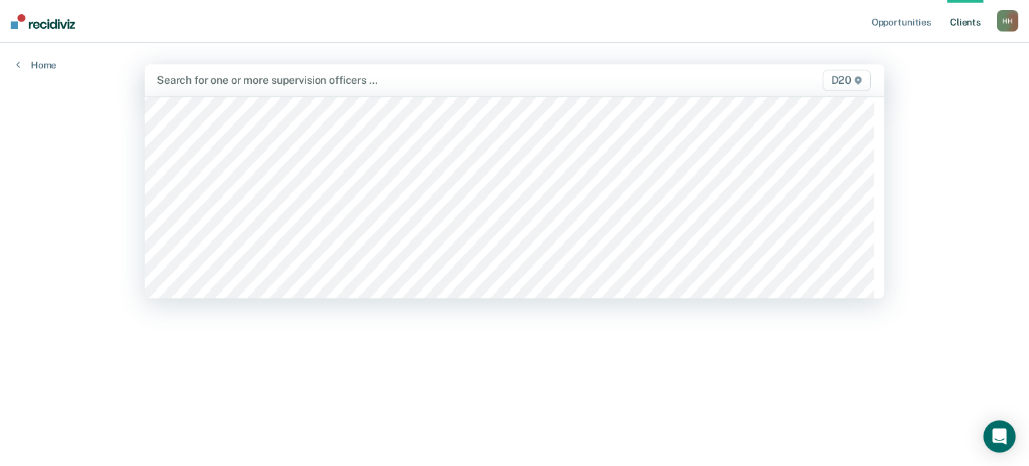
scroll to position [938, 0]
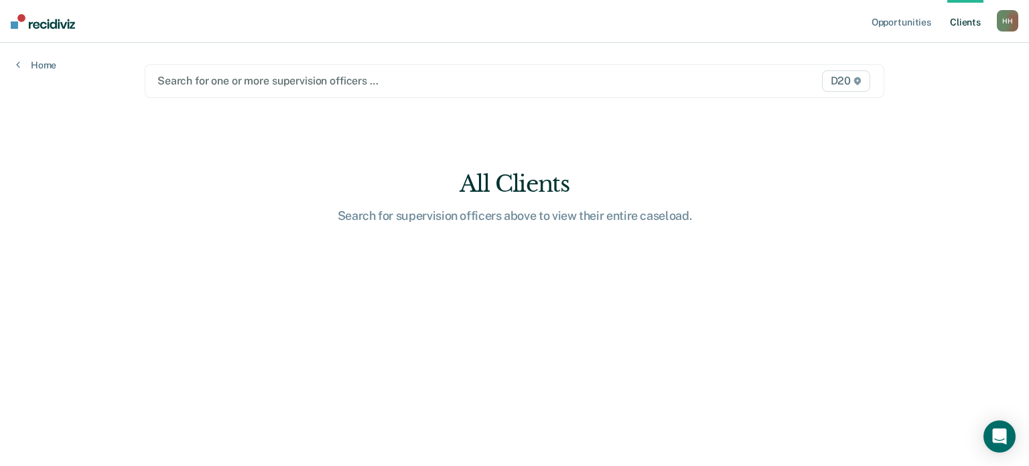
click at [221, 81] on div at bounding box center [406, 80] width 499 height 15
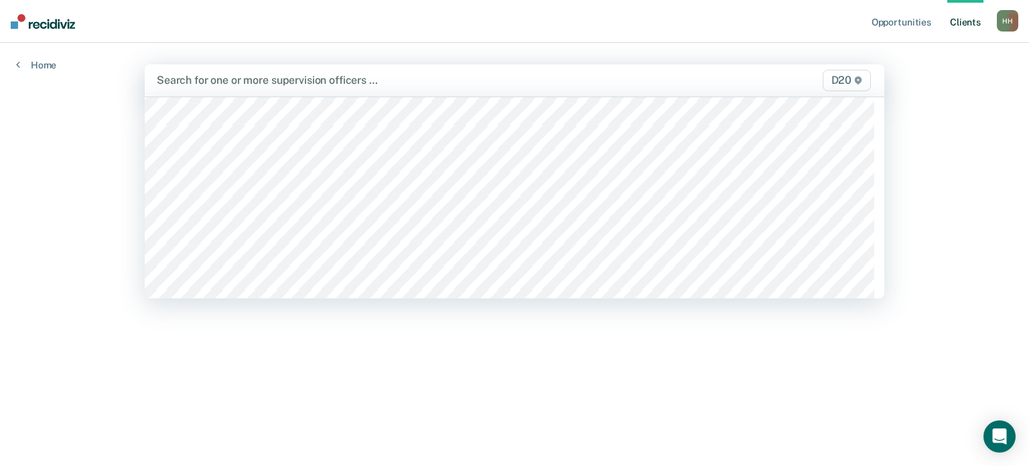
scroll to position [1346, 0]
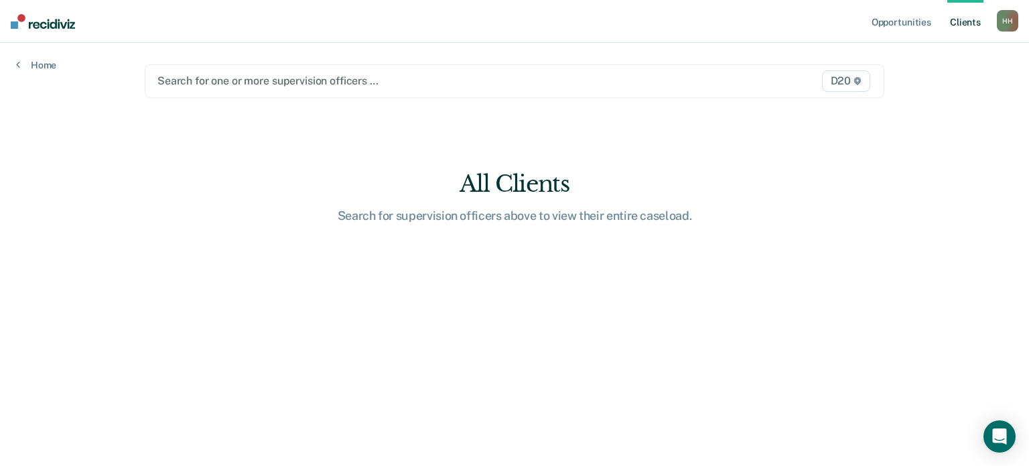
click at [221, 80] on div at bounding box center [406, 80] width 499 height 15
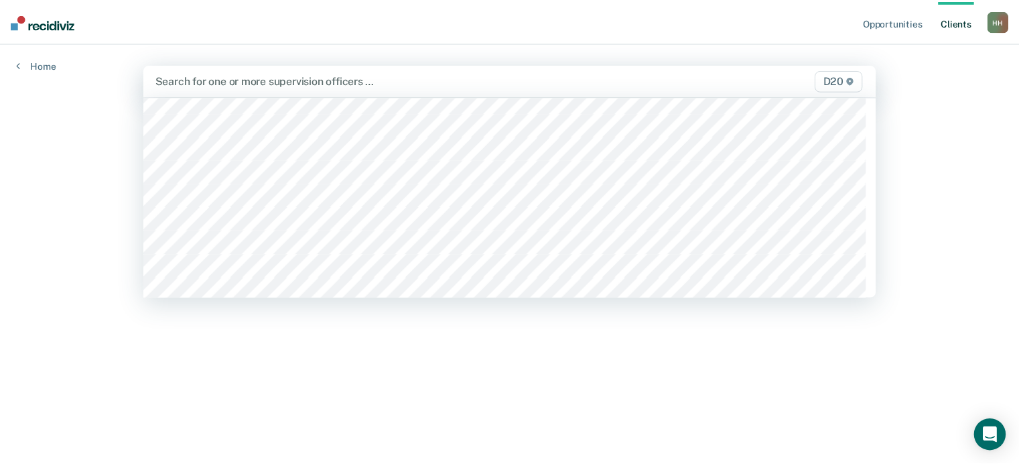
scroll to position [1212, 0]
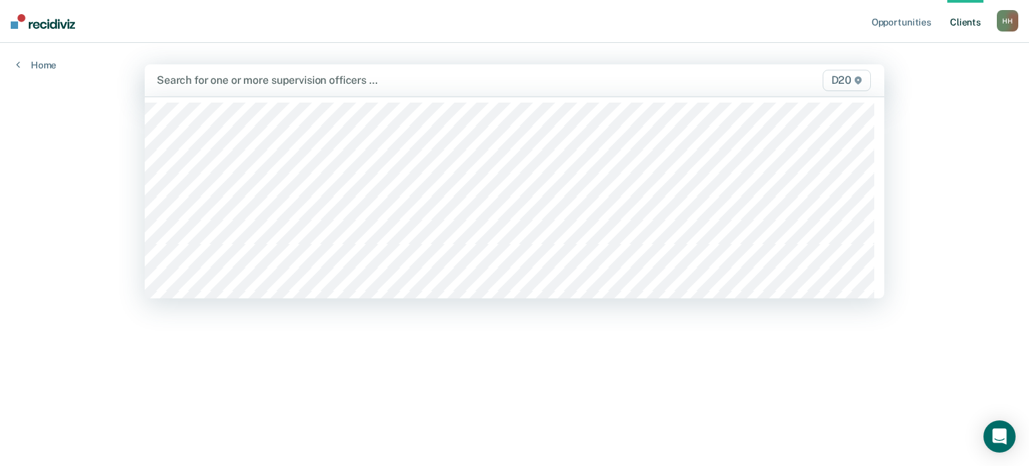
drag, startPoint x: 465, startPoint y: 72, endPoint x: 433, endPoint y: 86, distance: 35.4
click at [465, 72] on div "Search for one or more supervision officers …" at bounding box center [406, 80] width 502 height 18
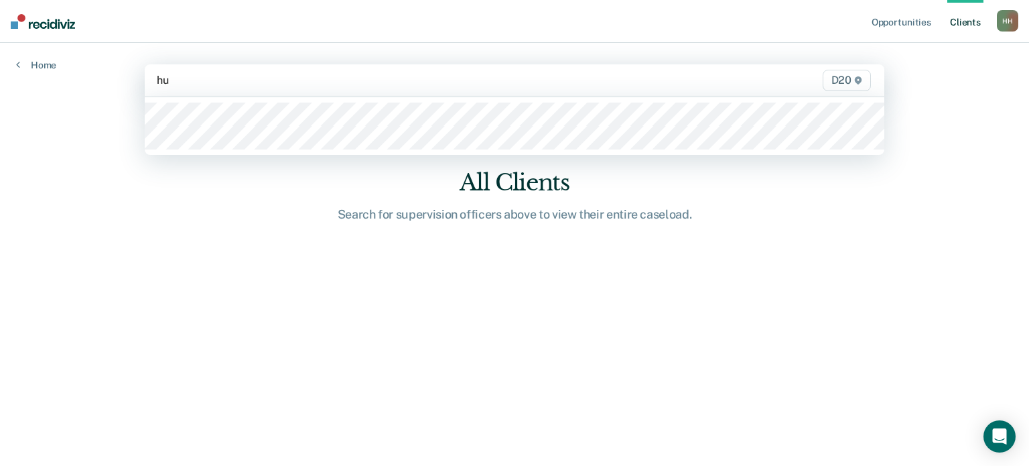
type input "hun"
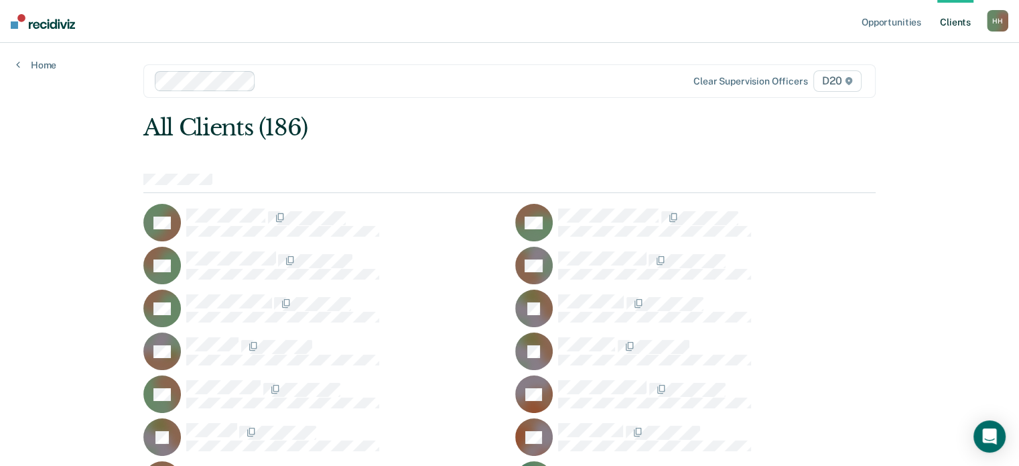
click at [463, 130] on div "All Clients (186)" at bounding box center [436, 127] width 586 height 27
